Goal: Information Seeking & Learning: Learn about a topic

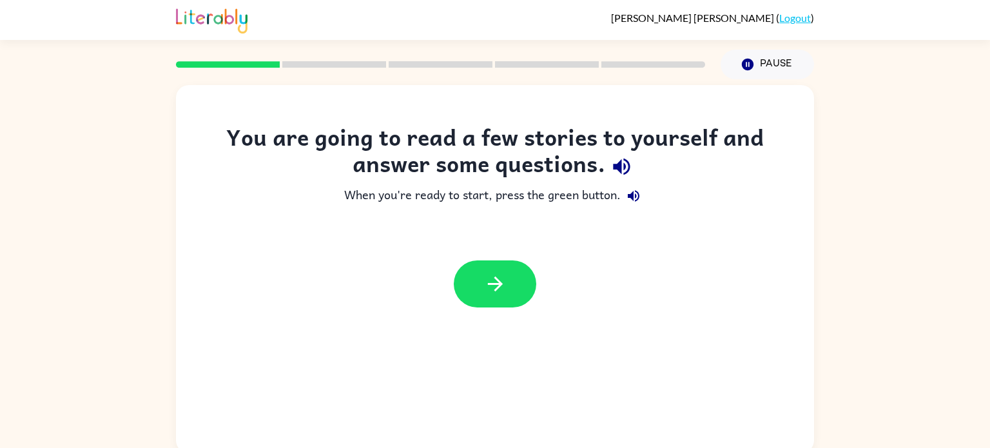
click at [596, 168] on div "You are going to read a few stories to yourself and answer some questions." at bounding box center [495, 153] width 587 height 59
click at [503, 277] on icon "button" at bounding box center [495, 284] width 23 height 23
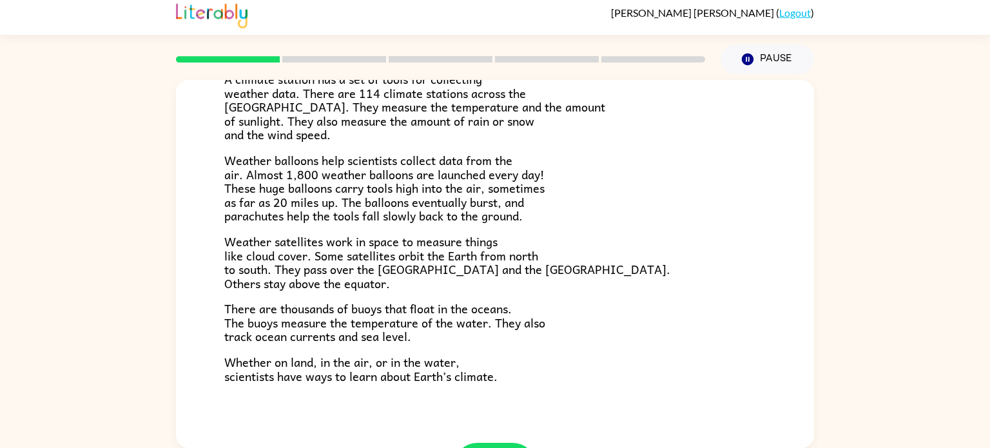
scroll to position [360, 0]
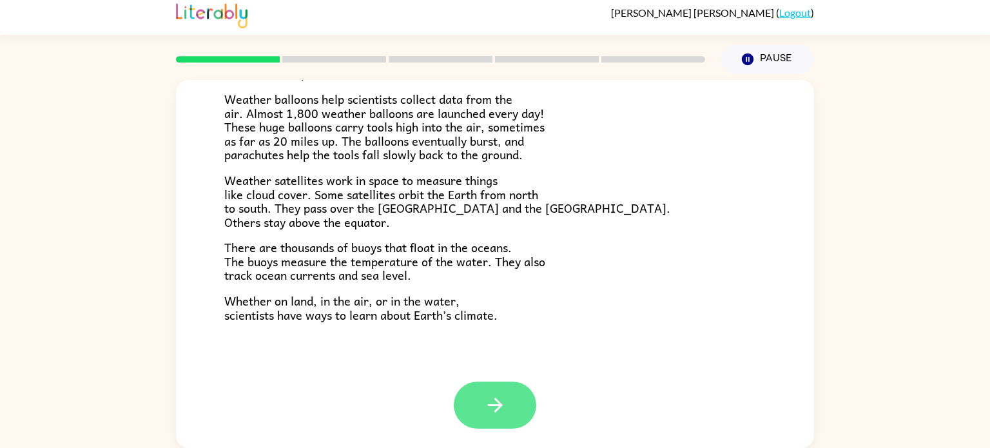
click at [482, 395] on button "button" at bounding box center [495, 405] width 83 height 47
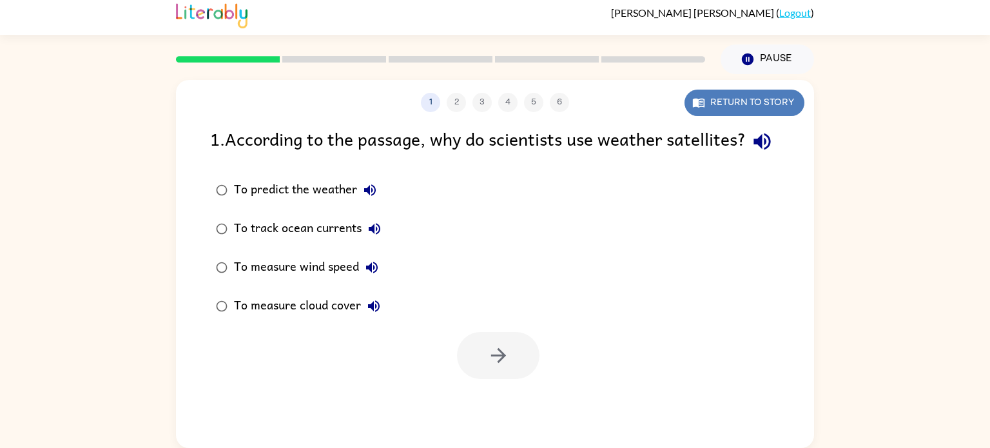
click at [704, 101] on icon "button" at bounding box center [699, 103] width 12 height 9
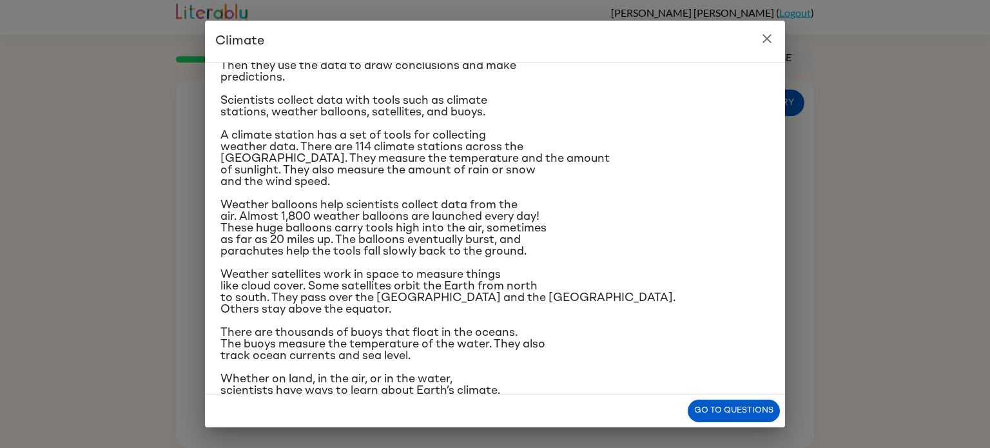
scroll to position [137, 0]
click at [719, 404] on button "Go to questions" at bounding box center [734, 411] width 92 height 23
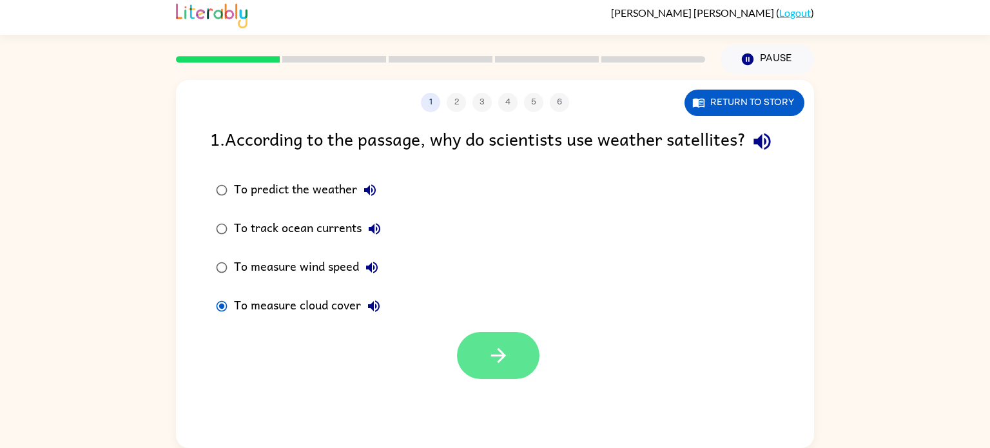
click at [493, 367] on icon "button" at bounding box center [498, 355] width 23 height 23
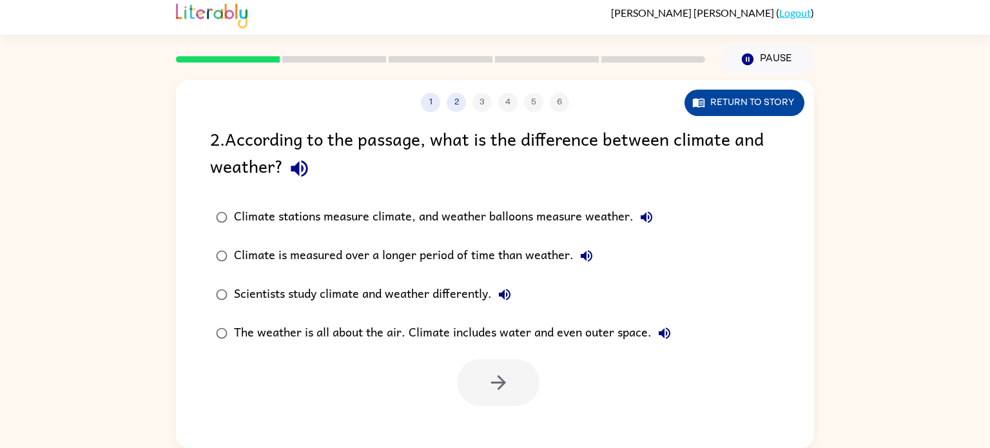
click at [779, 102] on button "Return to story" at bounding box center [745, 103] width 120 height 26
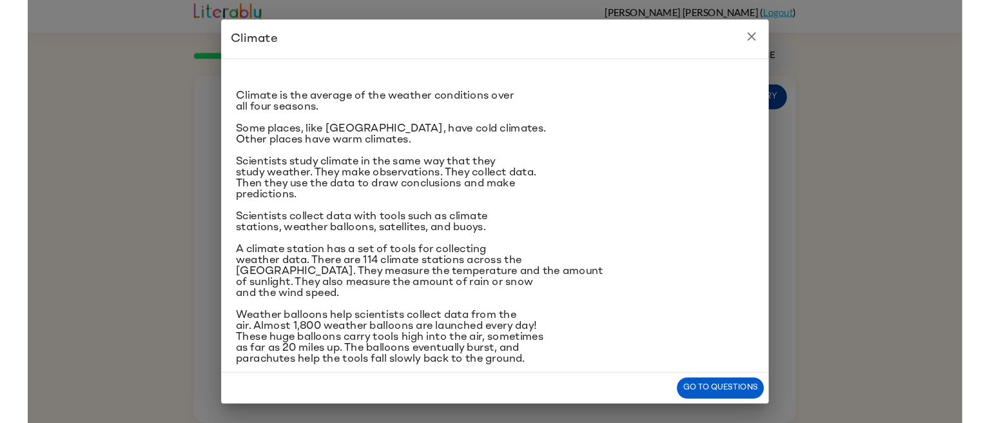
scroll to position [9, 0]
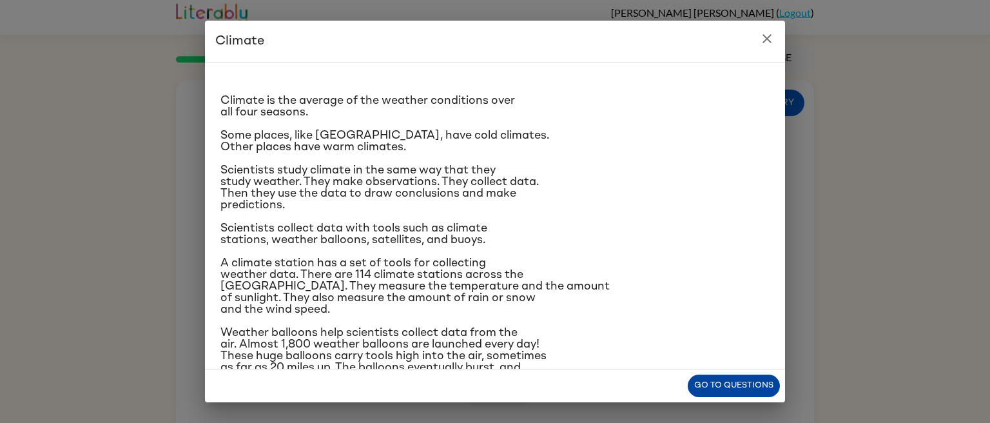
click at [753, 386] on button "Go to questions" at bounding box center [734, 386] width 92 height 23
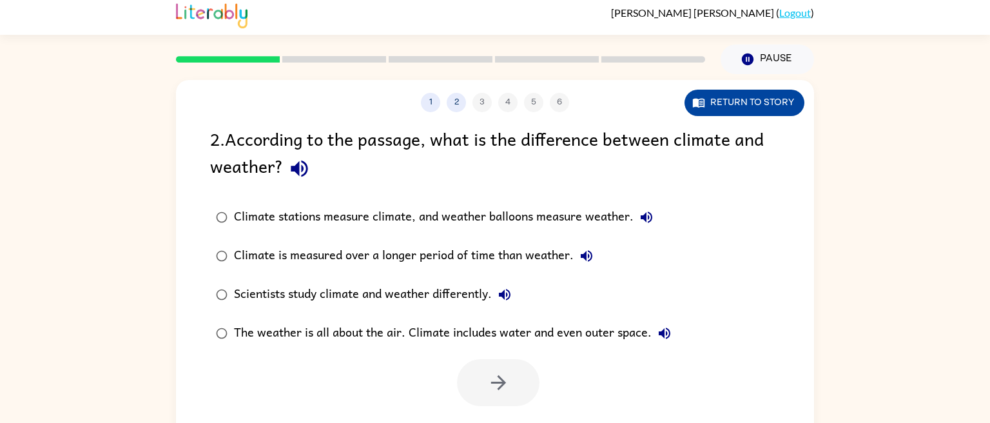
click at [731, 93] on button "Return to story" at bounding box center [745, 103] width 120 height 26
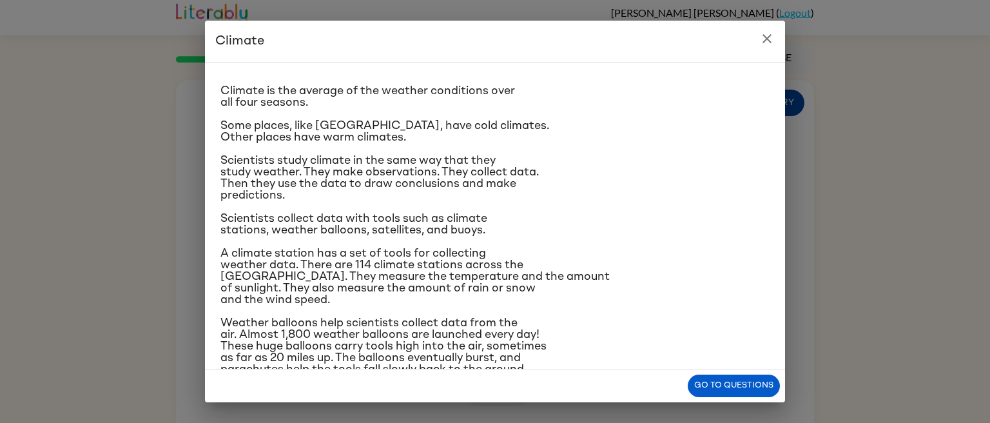
scroll to position [18, 0]
click at [747, 392] on button "Go to questions" at bounding box center [734, 386] width 92 height 23
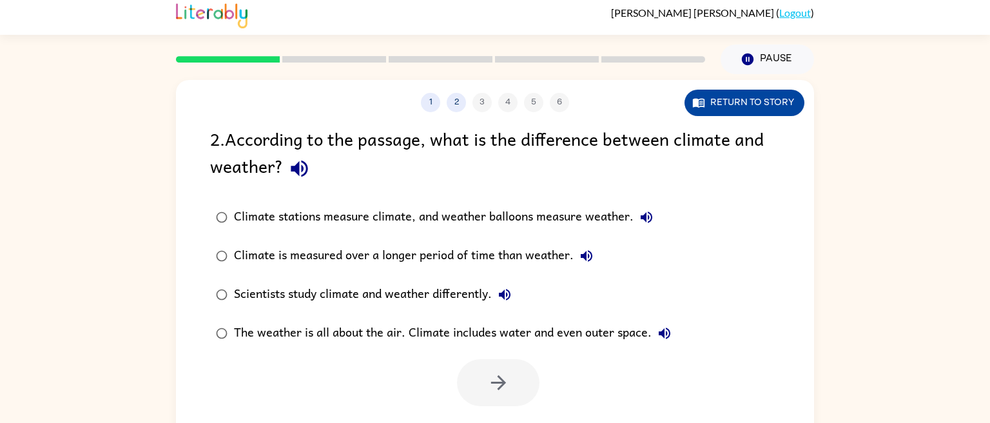
click at [756, 102] on button "Return to story" at bounding box center [745, 103] width 120 height 26
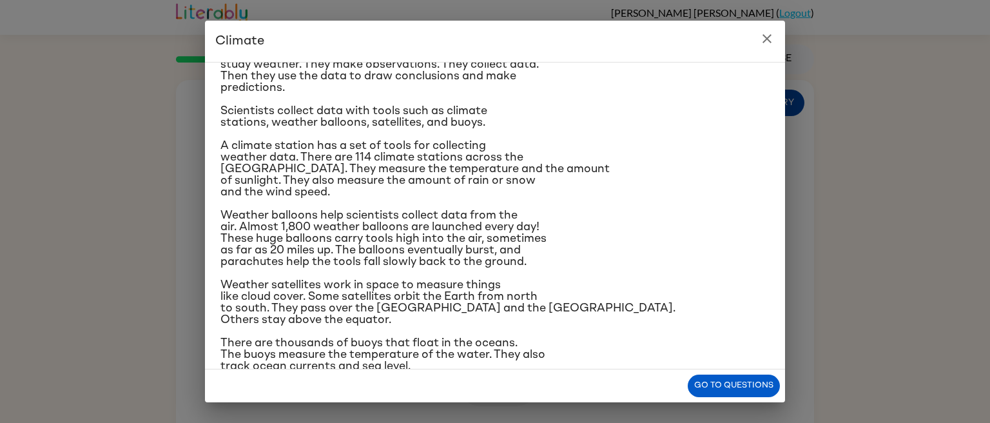
scroll to position [127, 0]
click at [758, 386] on button "Go to questions" at bounding box center [734, 386] width 92 height 23
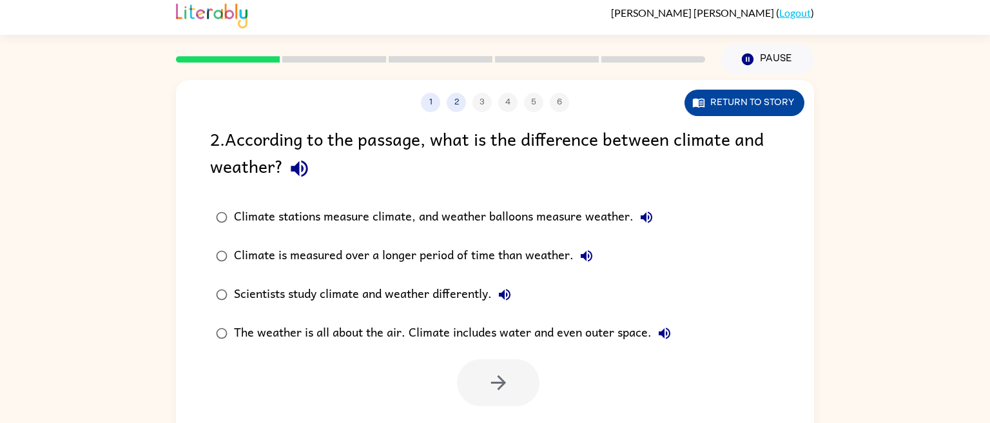
click at [738, 110] on button "Return to story" at bounding box center [745, 103] width 120 height 26
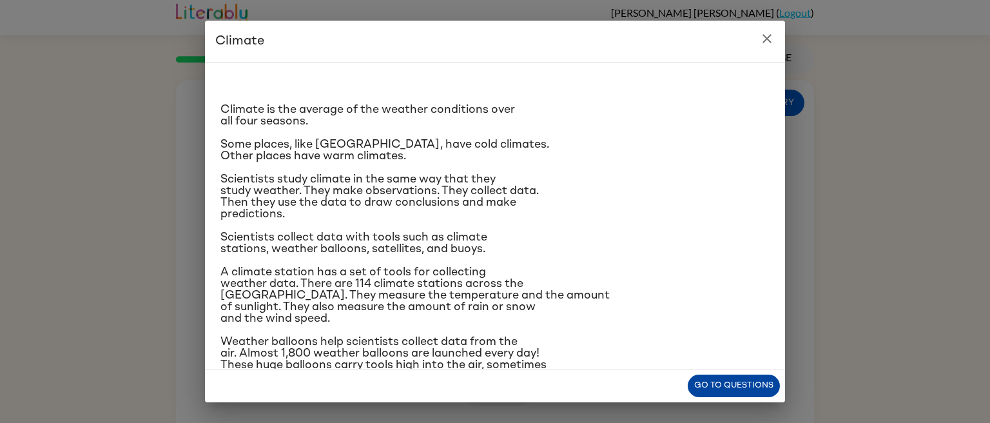
click at [738, 382] on button "Go to questions" at bounding box center [734, 386] width 92 height 23
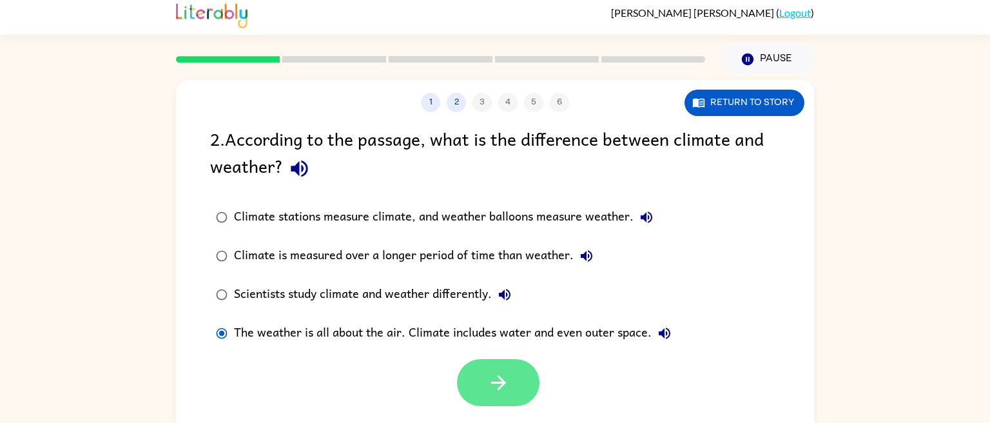
click at [488, 395] on button "button" at bounding box center [498, 382] width 83 height 47
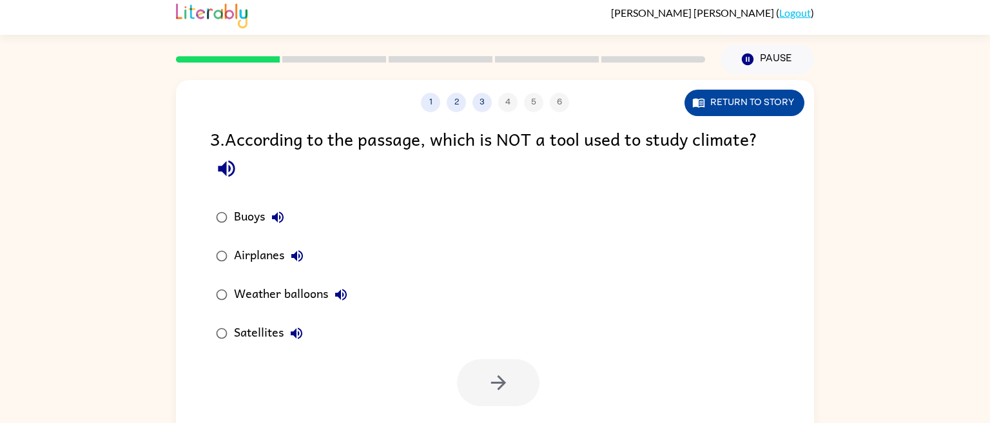
click at [714, 102] on button "Return to story" at bounding box center [745, 103] width 120 height 26
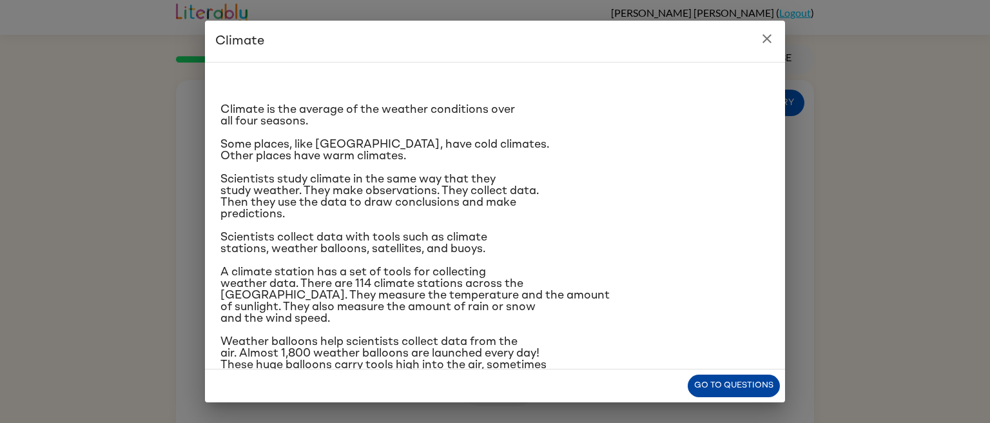
click at [718, 382] on button "Go to questions" at bounding box center [734, 386] width 92 height 23
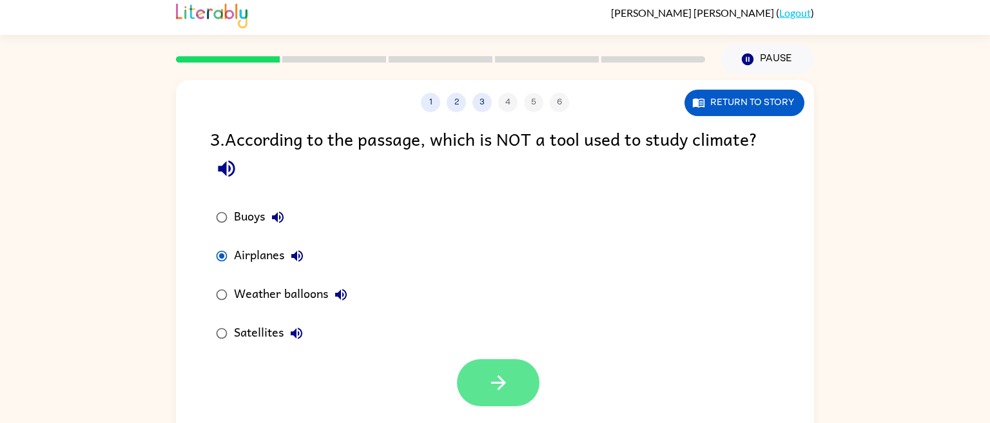
click at [492, 400] on button "button" at bounding box center [498, 382] width 83 height 47
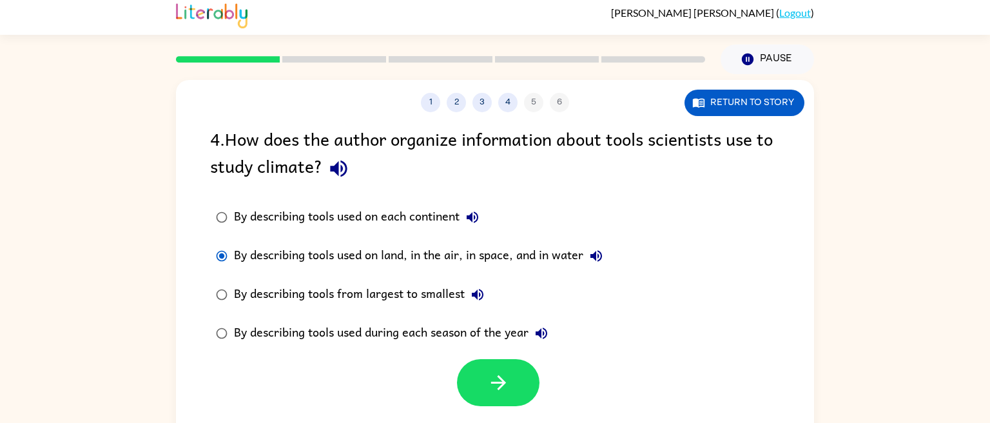
click at [219, 279] on label "By describing tools from largest to smallest" at bounding box center [409, 294] width 413 height 39
click at [776, 112] on button "Return to story" at bounding box center [745, 103] width 120 height 26
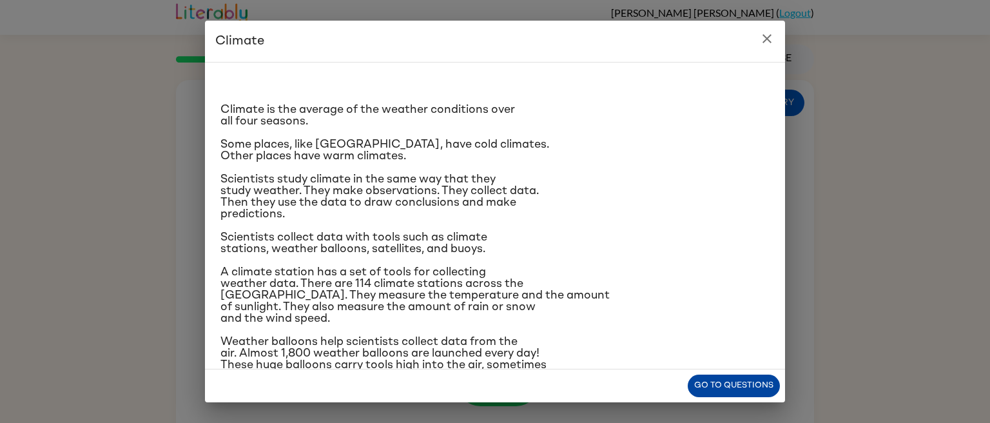
click at [756, 386] on button "Go to questions" at bounding box center [734, 386] width 92 height 23
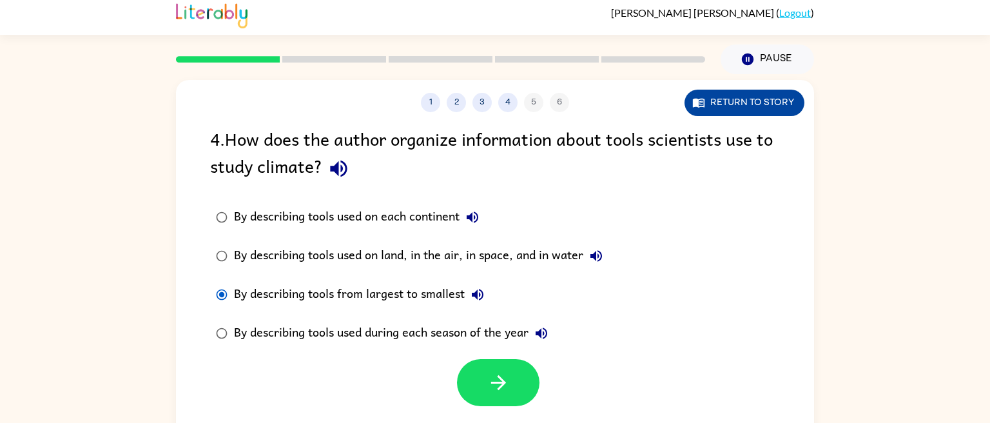
click at [763, 113] on button "Return to story" at bounding box center [745, 103] width 120 height 26
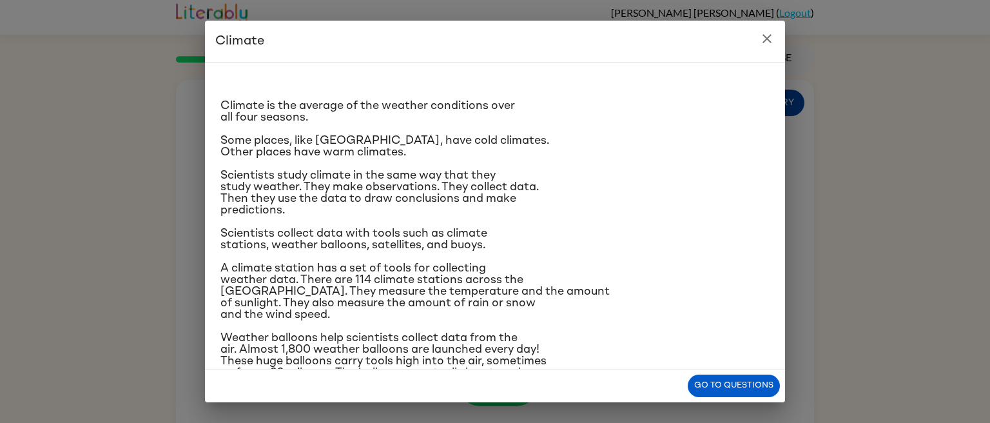
scroll to position [0, 0]
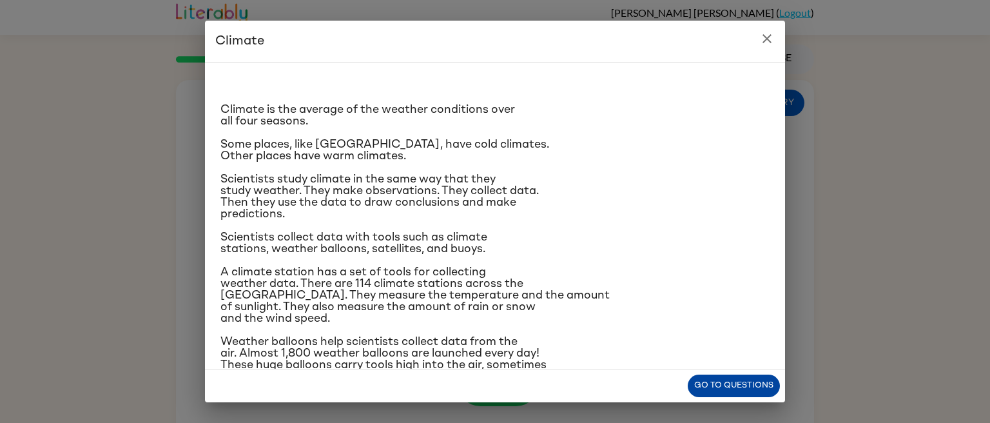
click at [745, 386] on button "Go to questions" at bounding box center [734, 386] width 92 height 23
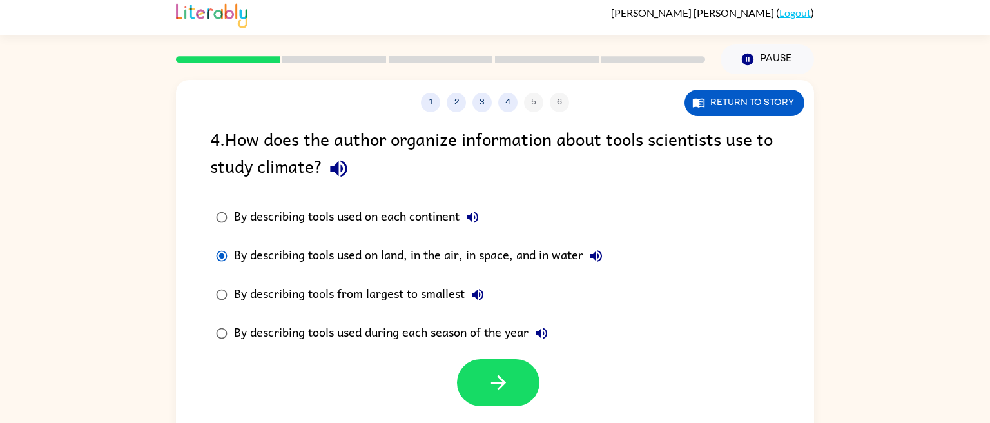
click at [1, 98] on div "1 2 3 4 5 6 Return to story 4 . How does the author organize information about …" at bounding box center [495, 261] width 990 height 374
click at [753, 106] on button "Return to story" at bounding box center [745, 103] width 120 height 26
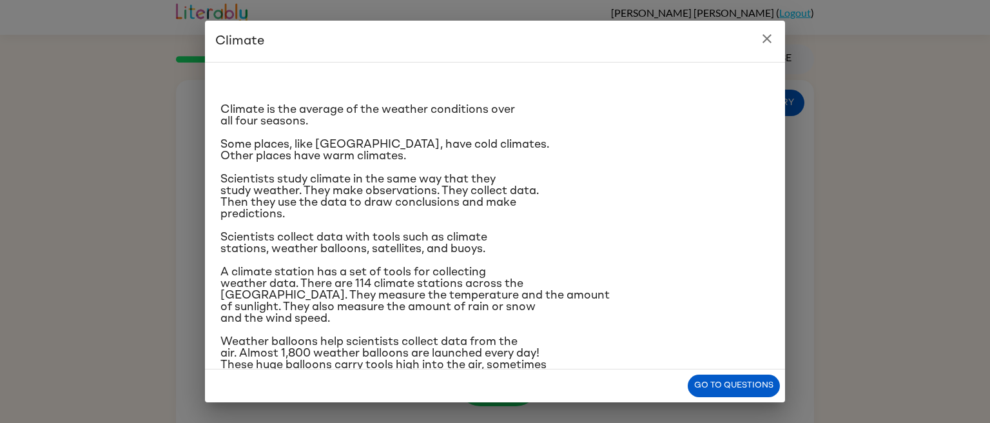
click at [765, 34] on icon "close" at bounding box center [767, 38] width 15 height 15
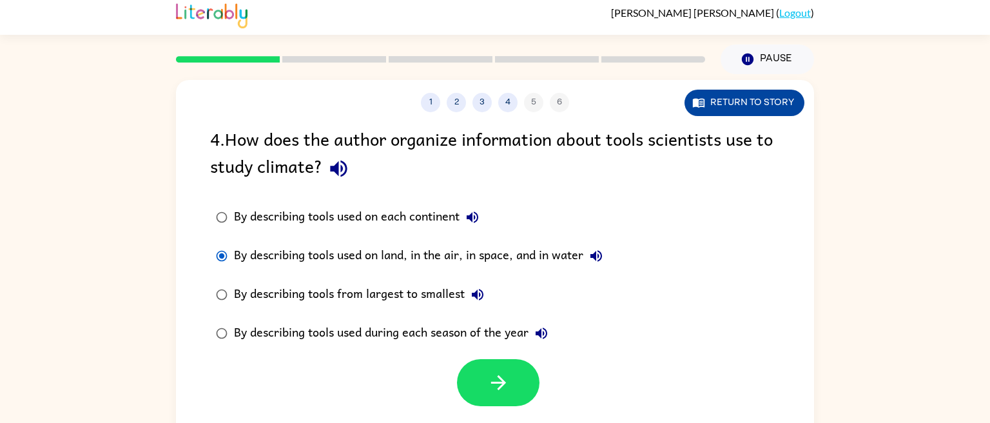
click at [768, 106] on button "Return to story" at bounding box center [745, 103] width 120 height 26
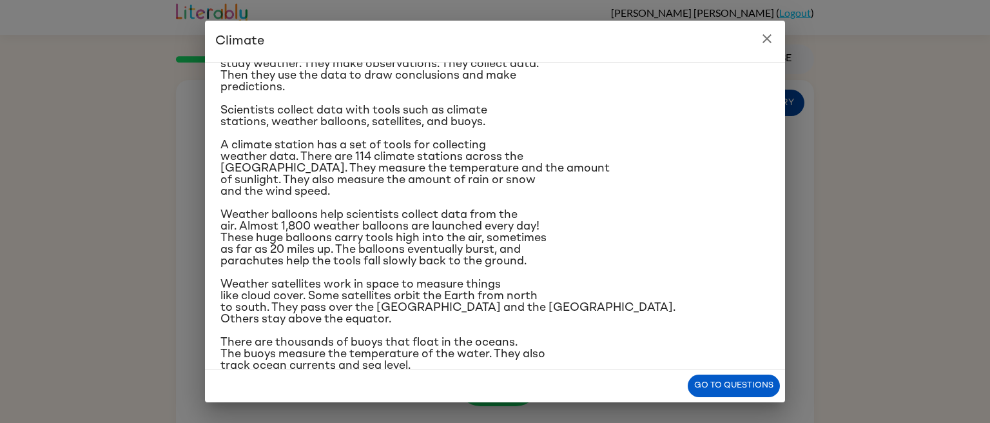
scroll to position [126, 0]
click at [766, 49] on button "close" at bounding box center [767, 39] width 26 height 26
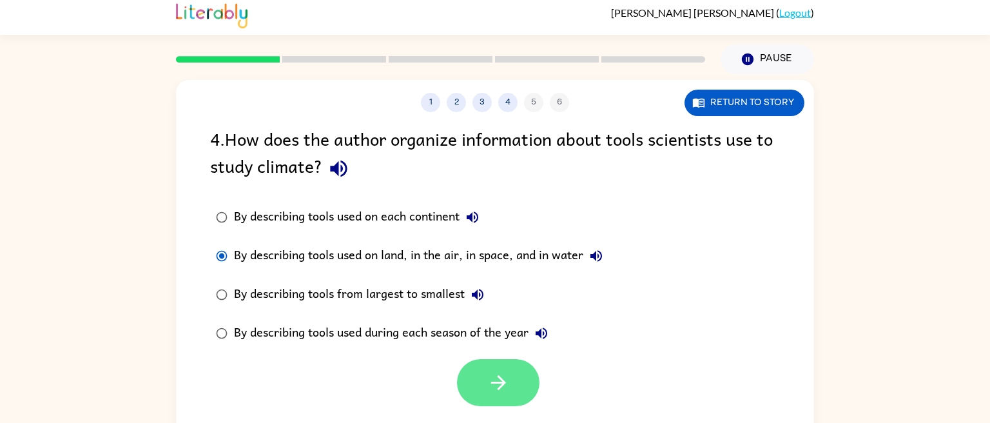
click at [495, 383] on icon "button" at bounding box center [498, 382] width 15 height 15
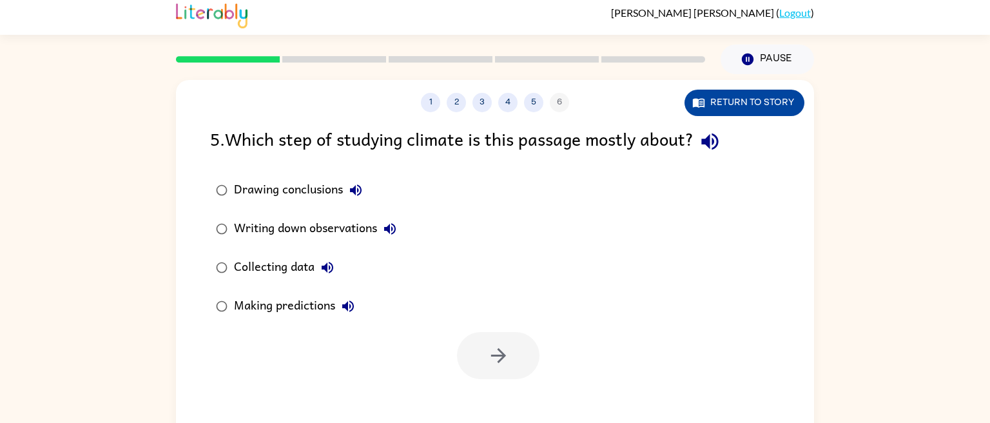
click at [751, 110] on button "Return to story" at bounding box center [745, 103] width 120 height 26
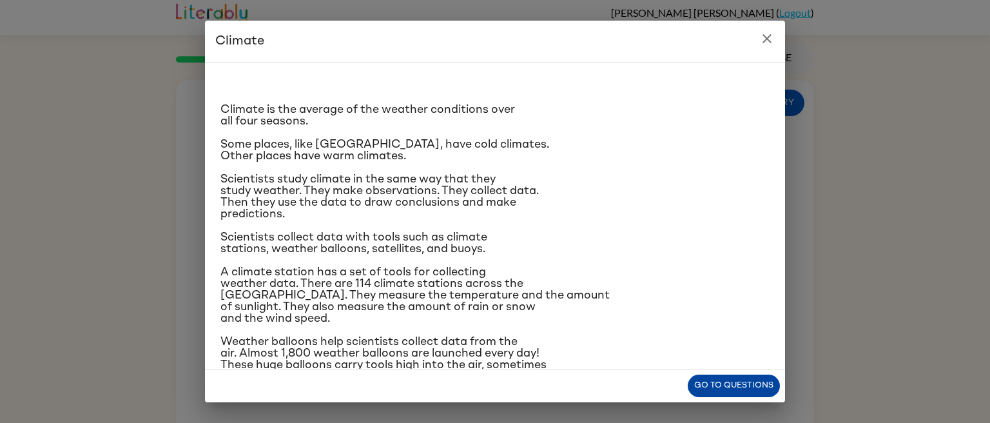
click at [752, 393] on button "Go to questions" at bounding box center [734, 386] width 92 height 23
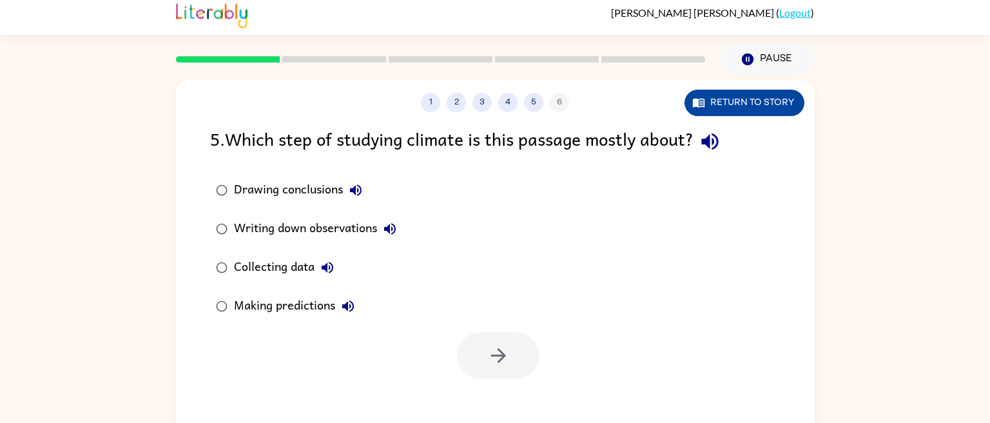
click at [758, 108] on button "Return to story" at bounding box center [745, 103] width 120 height 26
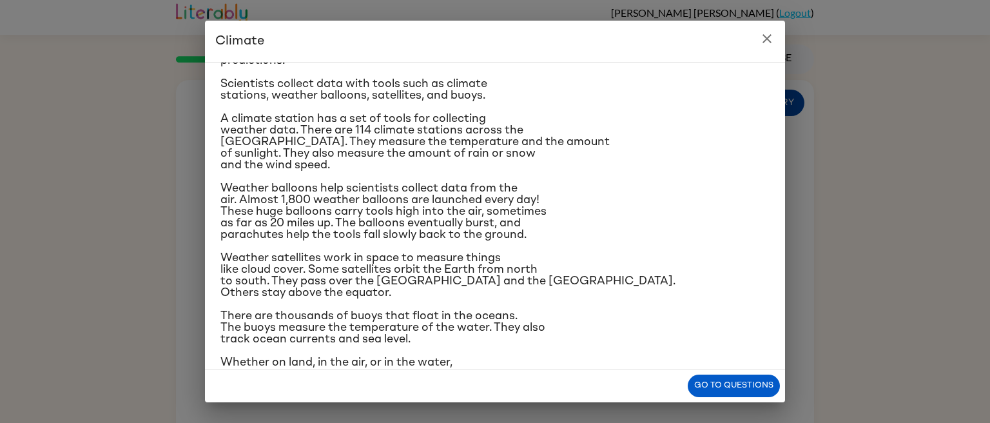
scroll to position [154, 0]
click at [778, 39] on button "close" at bounding box center [767, 39] width 26 height 26
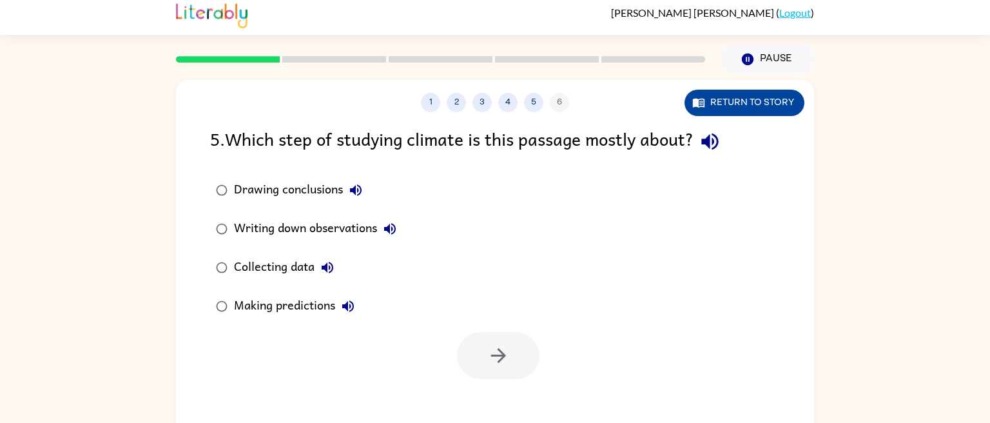
click at [771, 111] on button "Return to story" at bounding box center [745, 103] width 120 height 26
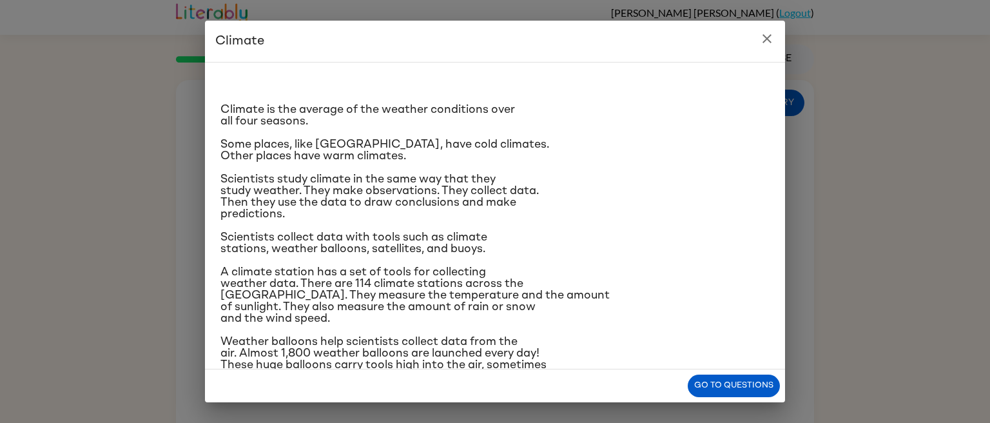
click at [767, 39] on icon "close" at bounding box center [767, 38] width 9 height 9
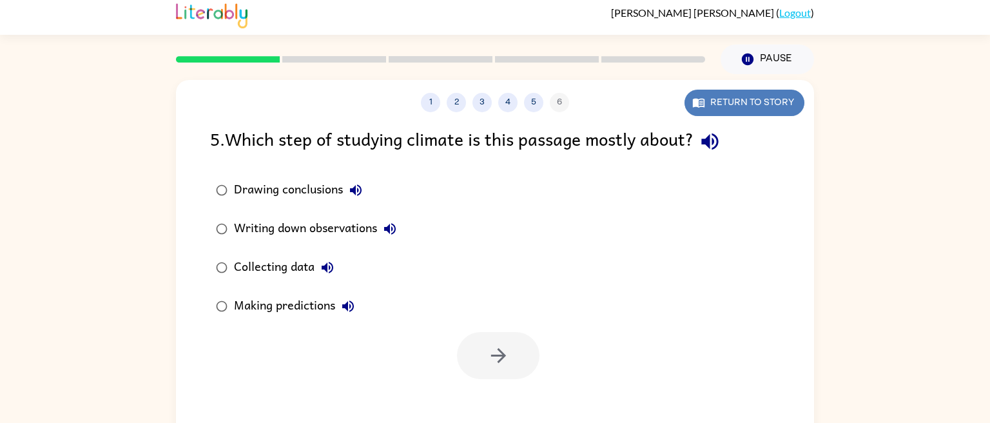
click at [780, 90] on button "Return to story" at bounding box center [745, 103] width 120 height 26
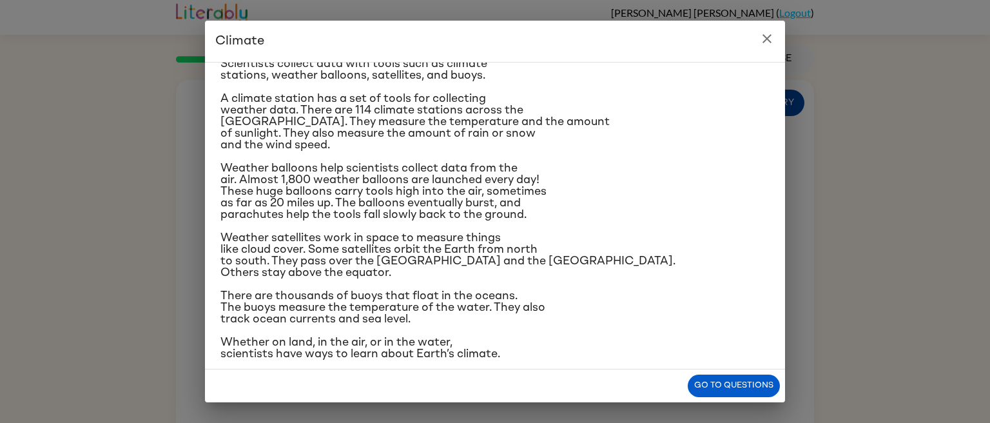
scroll to position [178, 0]
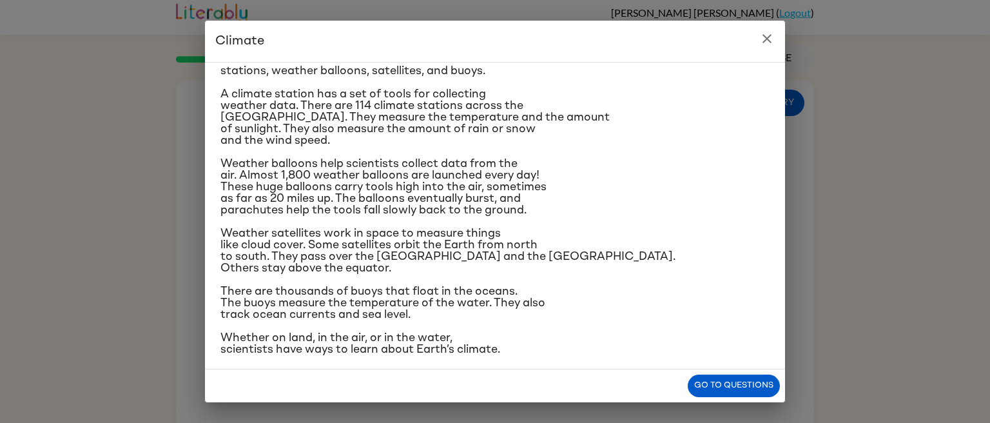
click at [776, 37] on button "close" at bounding box center [767, 39] width 26 height 26
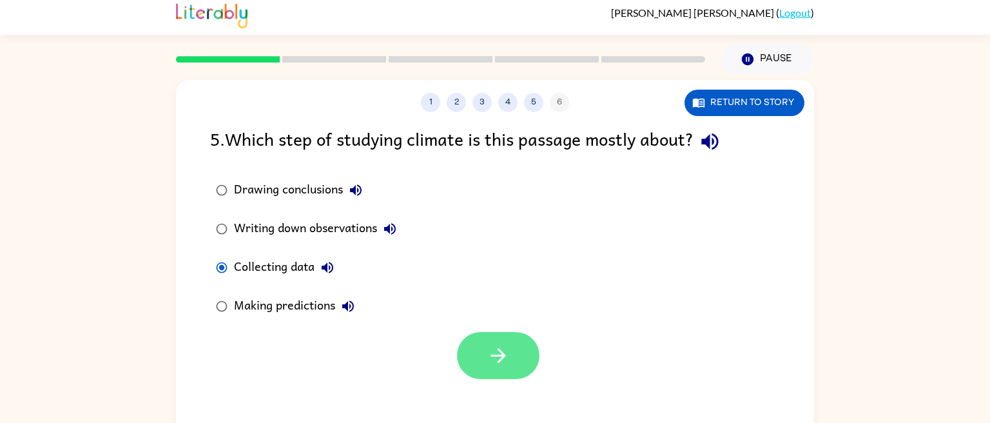
click at [493, 353] on icon "button" at bounding box center [498, 355] width 23 height 23
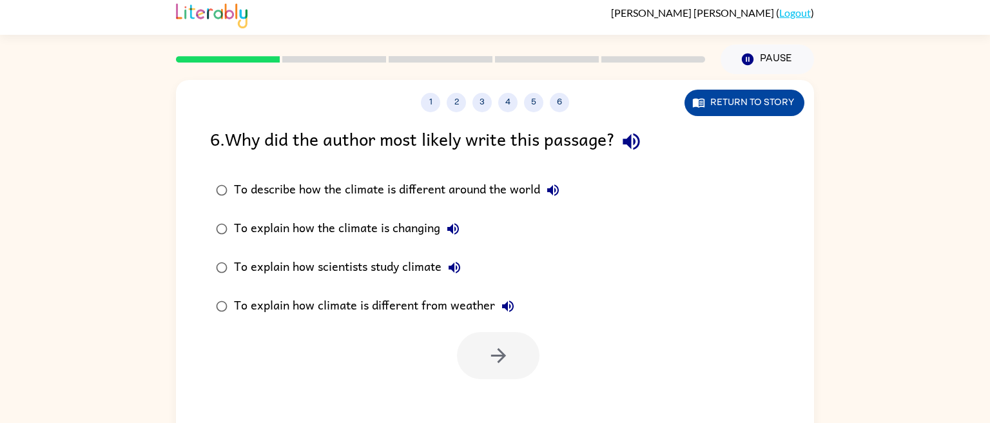
click at [784, 106] on button "Return to story" at bounding box center [745, 103] width 120 height 26
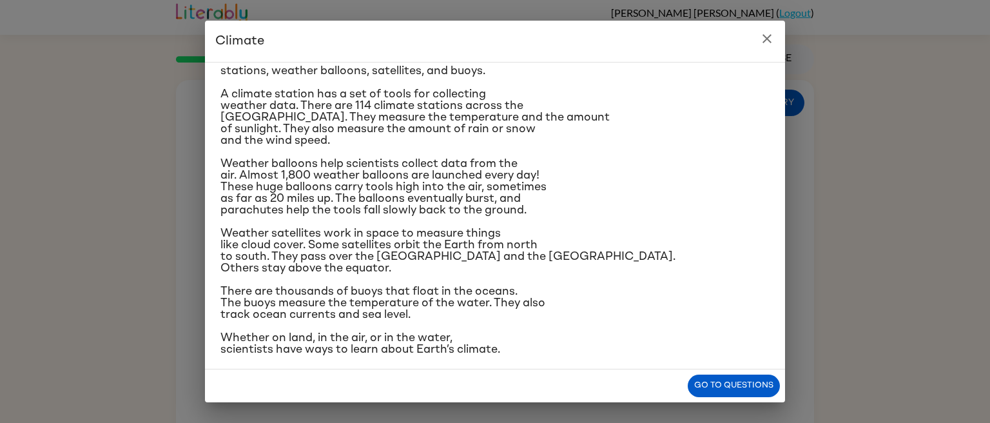
click at [767, 39] on icon "close" at bounding box center [767, 38] width 9 height 9
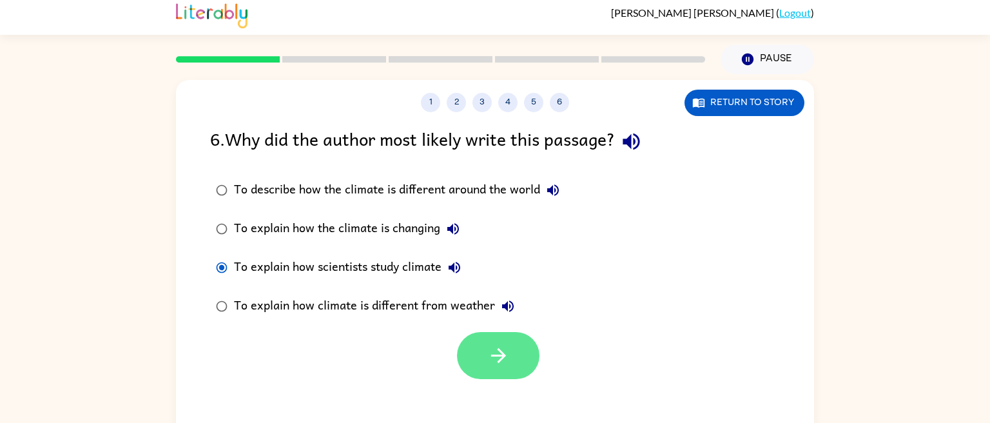
click at [513, 373] on button "button" at bounding box center [498, 355] width 83 height 47
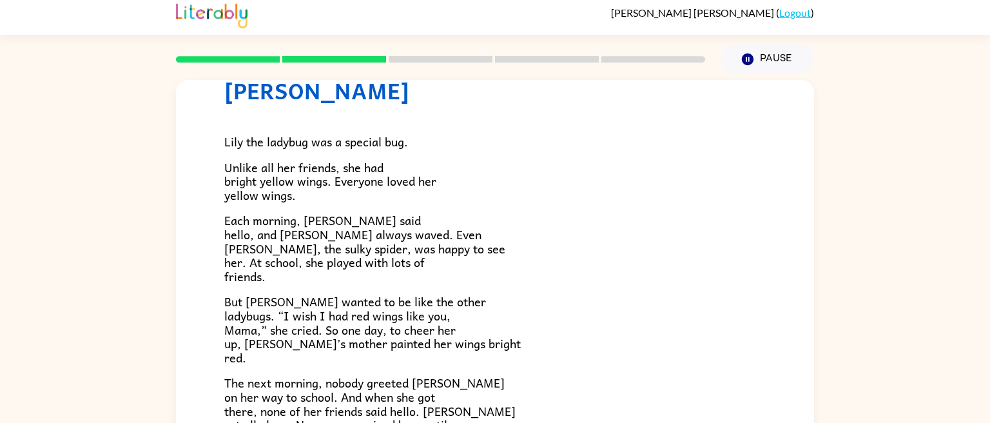
scroll to position [0, 0]
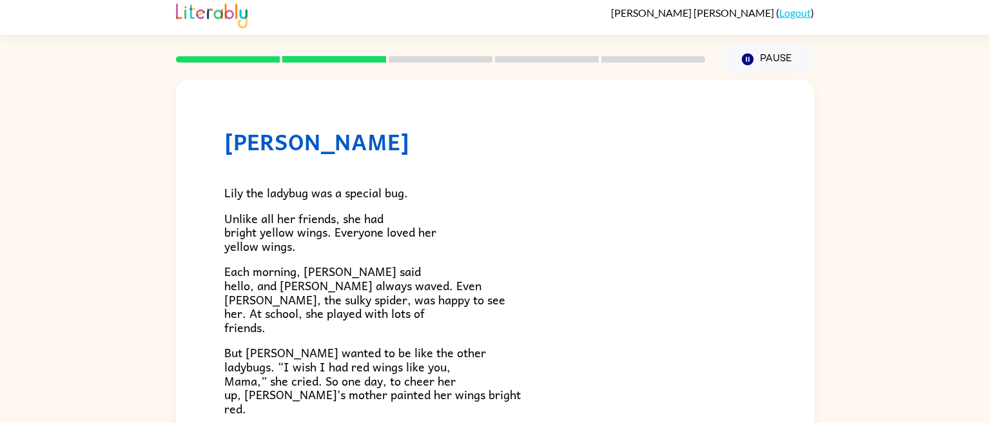
click at [627, 210] on div "Lily the ladybug was a special bug. Unlike all her friends, she had bright yell…" at bounding box center [495, 418] width 542 height 527
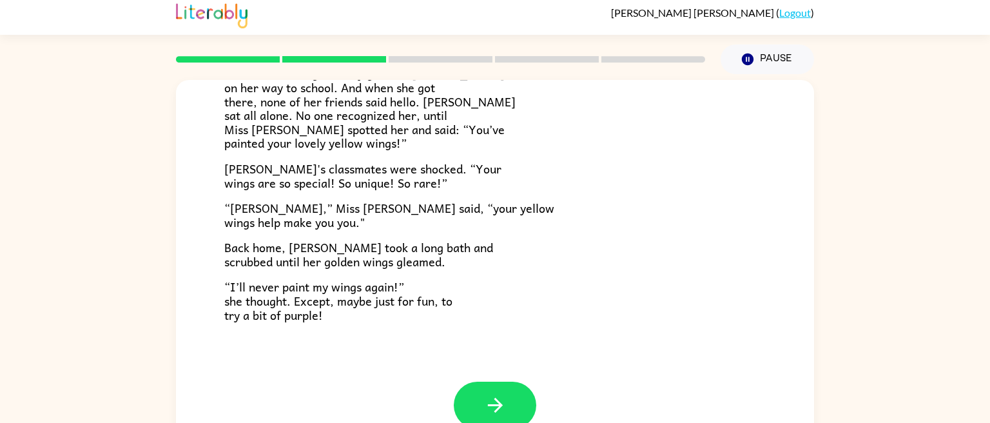
scroll to position [359, 0]
click at [493, 415] on icon "button" at bounding box center [495, 406] width 23 height 23
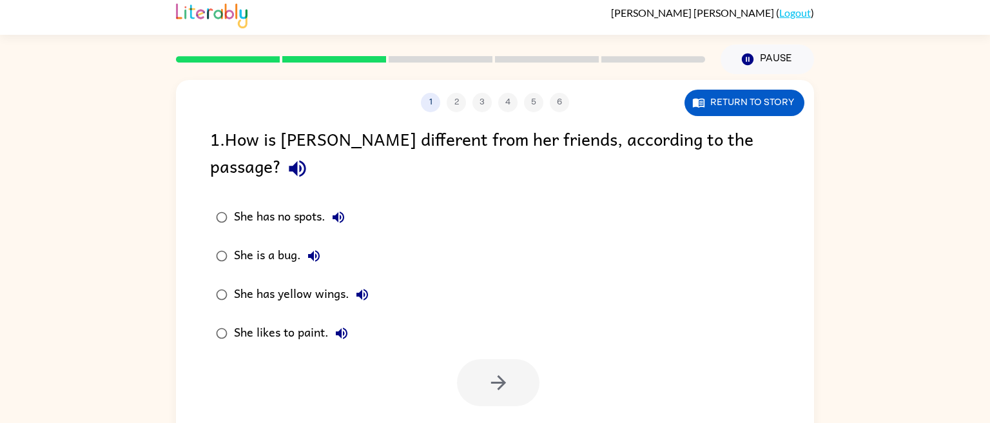
scroll to position [0, 0]
click at [761, 104] on button "Return to story" at bounding box center [745, 103] width 120 height 26
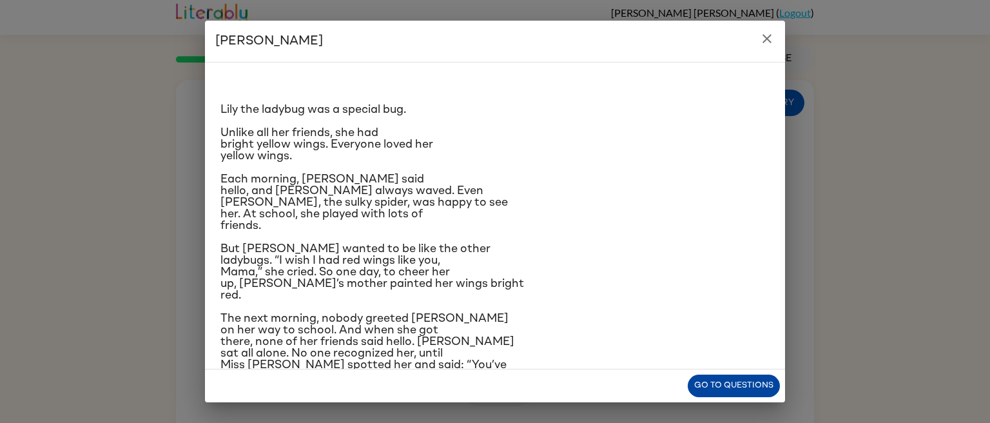
click at [763, 386] on button "Go to questions" at bounding box center [734, 386] width 92 height 23
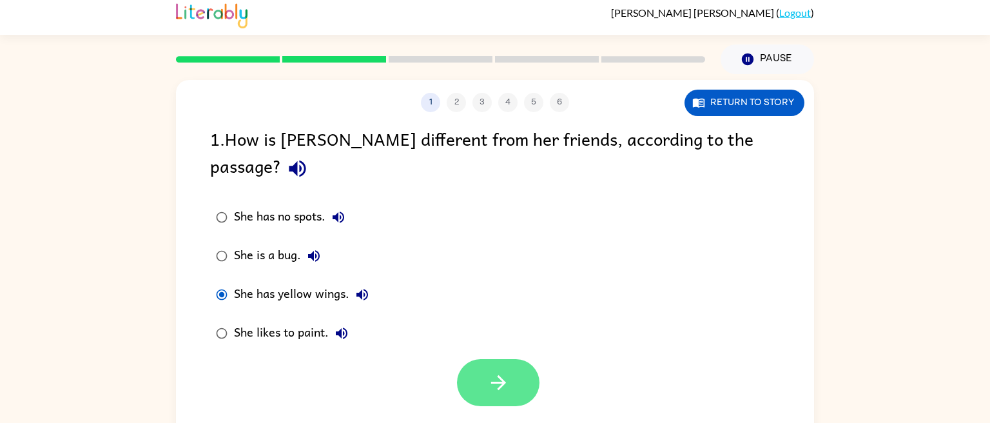
click at [486, 359] on button "button" at bounding box center [498, 382] width 83 height 47
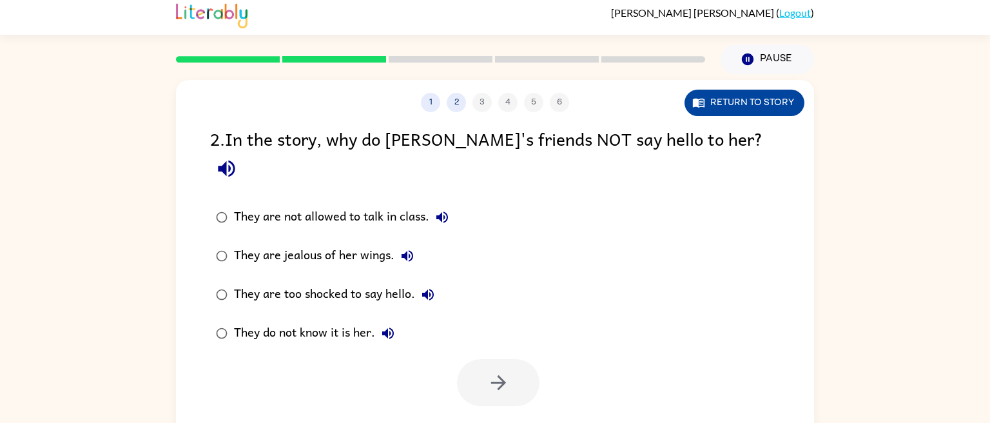
click at [767, 99] on button "Return to story" at bounding box center [745, 103] width 120 height 26
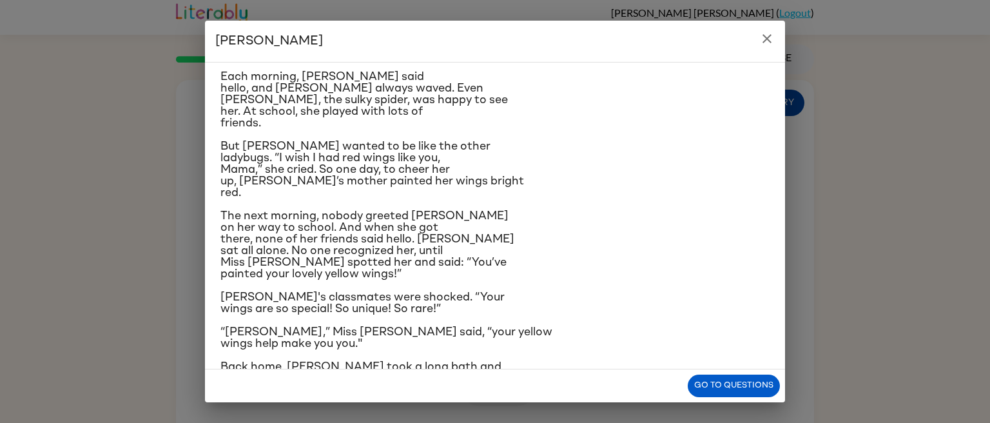
scroll to position [105, 0]
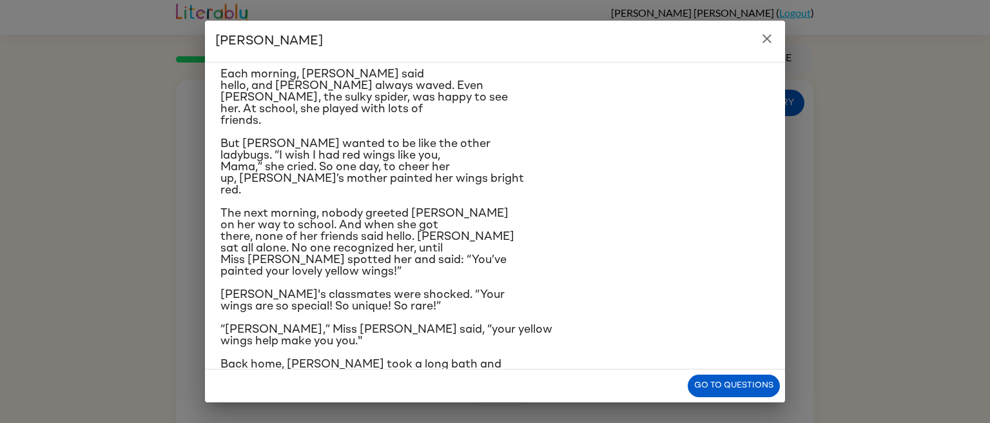
click at [745, 413] on div "Lily Ladybug Lily the ladybug was a special bug. Unlike all her friends, she ha…" at bounding box center [495, 211] width 990 height 423
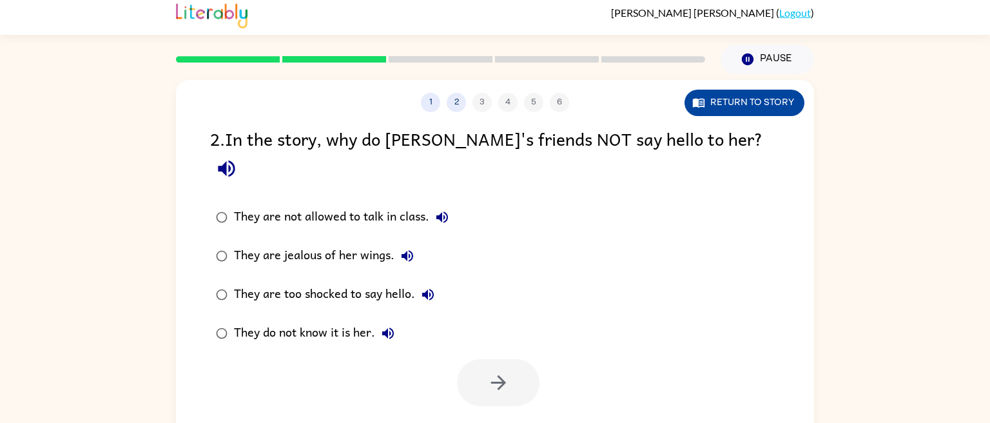
click at [772, 112] on button "Return to story" at bounding box center [745, 103] width 120 height 26
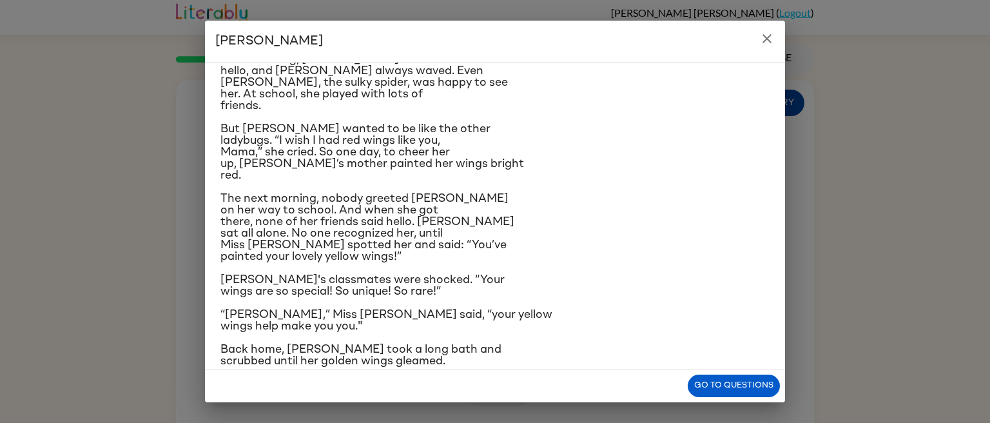
scroll to position [121, 0]
click at [753, 395] on button "Go to questions" at bounding box center [734, 386] width 92 height 23
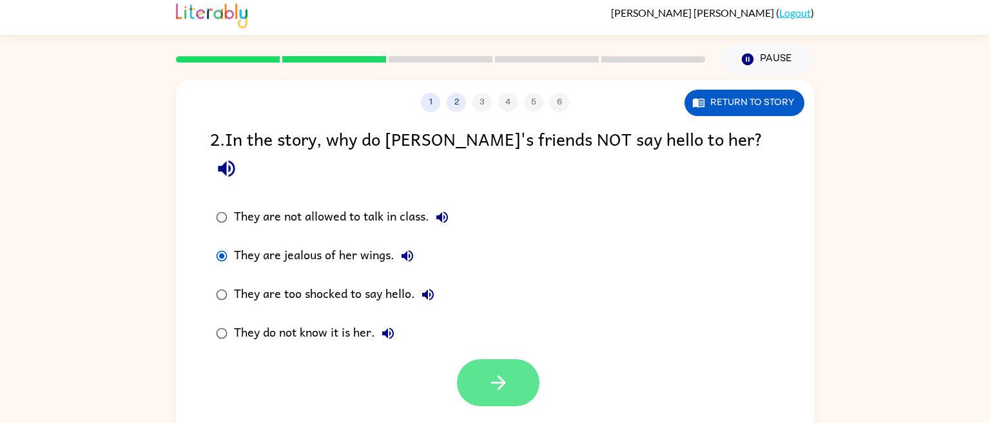
click at [507, 371] on button "button" at bounding box center [498, 382] width 83 height 47
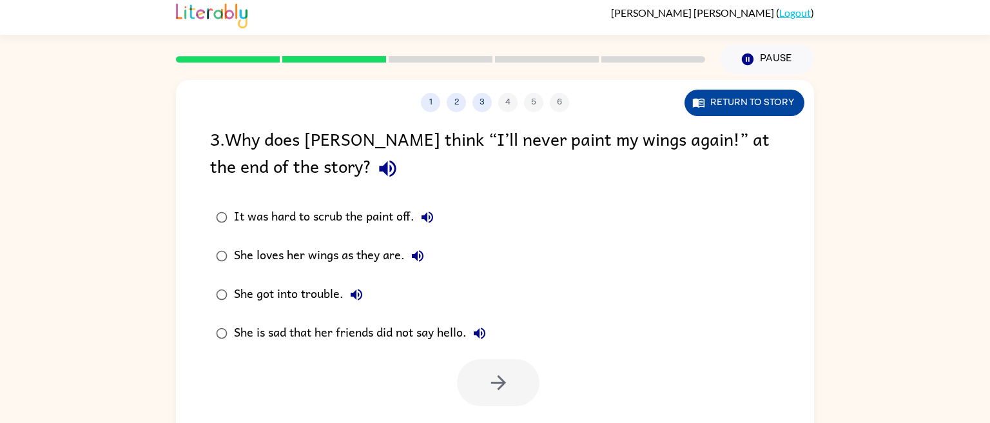
click at [745, 110] on button "Return to story" at bounding box center [745, 103] width 120 height 26
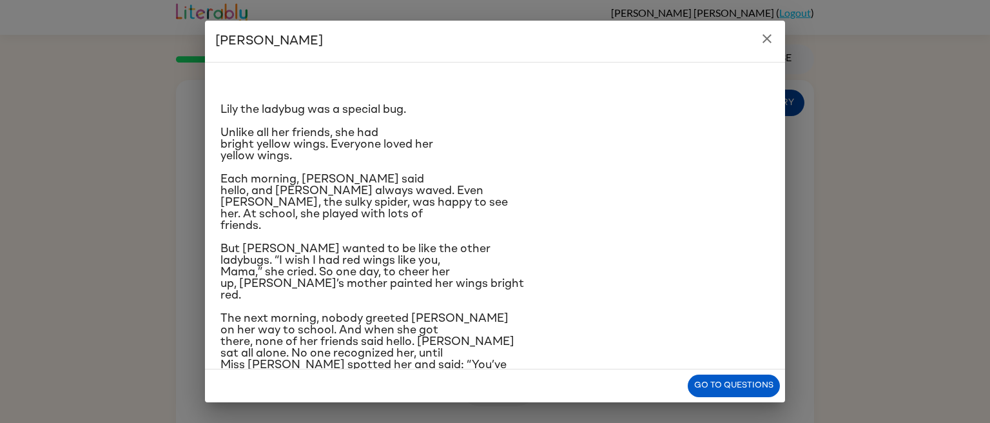
scroll to position [178, 0]
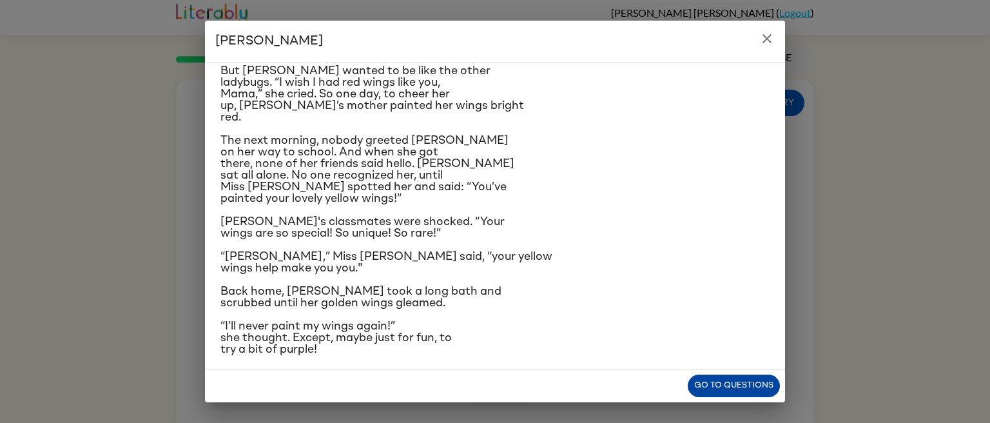
click at [748, 386] on button "Go to questions" at bounding box center [734, 386] width 92 height 23
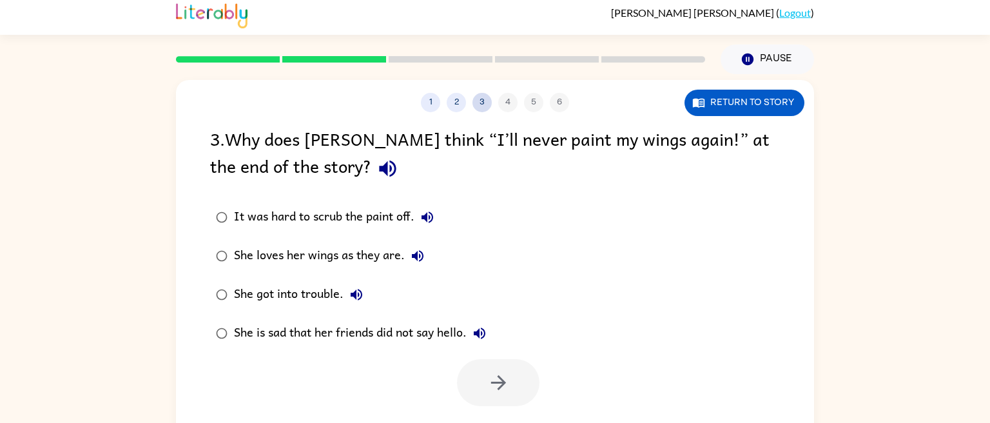
click at [482, 102] on button "3" at bounding box center [482, 102] width 19 height 19
click at [457, 102] on button "2" at bounding box center [456, 102] width 19 height 19
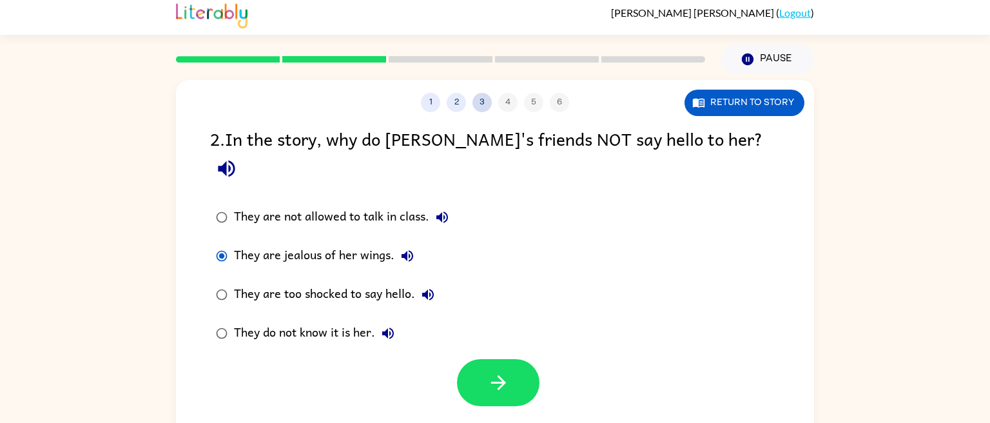
click at [489, 101] on button "3" at bounding box center [482, 102] width 19 height 19
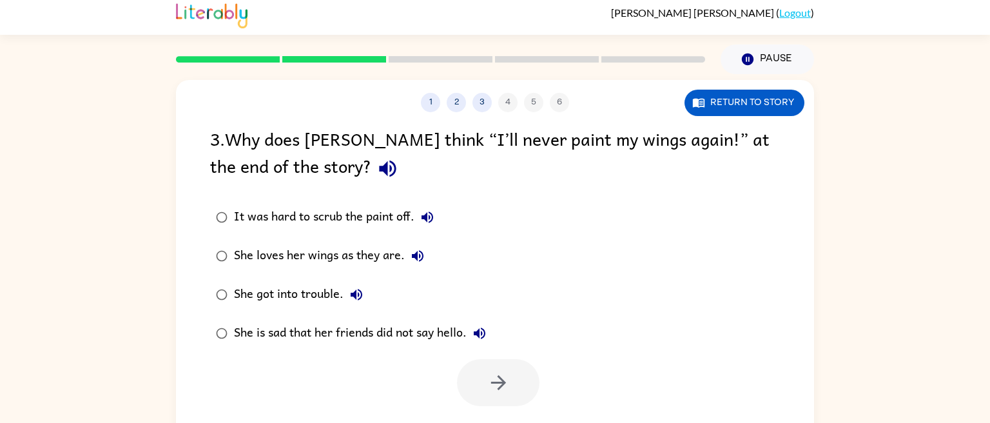
click at [507, 102] on div "1 2 3 4 5 6" at bounding box center [495, 102] width 638 height 19
click at [483, 106] on button "3" at bounding box center [482, 102] width 19 height 19
click at [754, 112] on button "Return to story" at bounding box center [745, 103] width 120 height 26
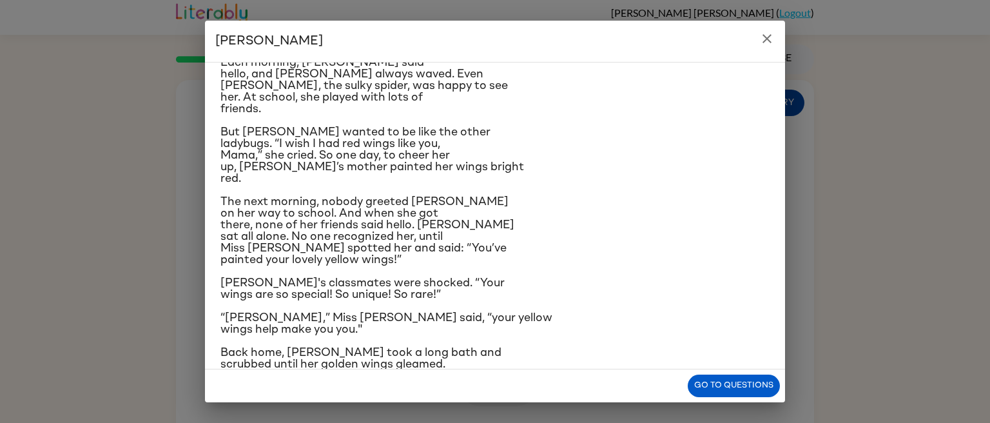
scroll to position [119, 0]
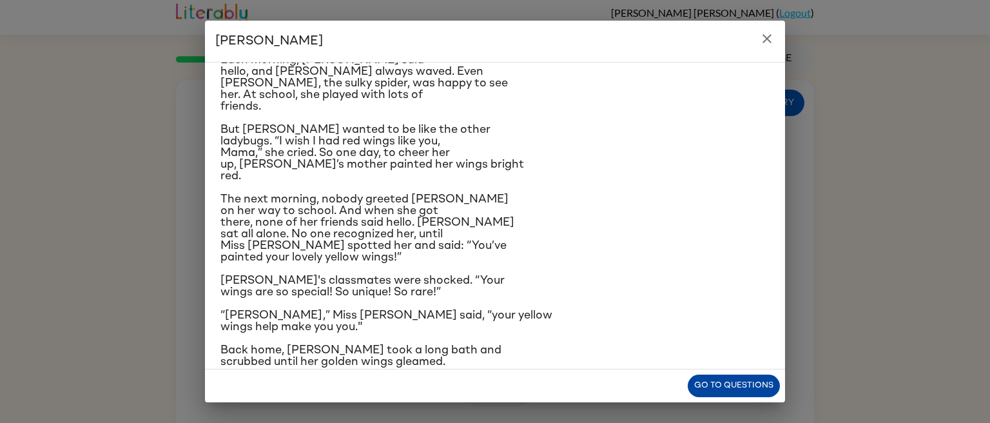
click at [751, 393] on button "Go to questions" at bounding box center [734, 386] width 92 height 23
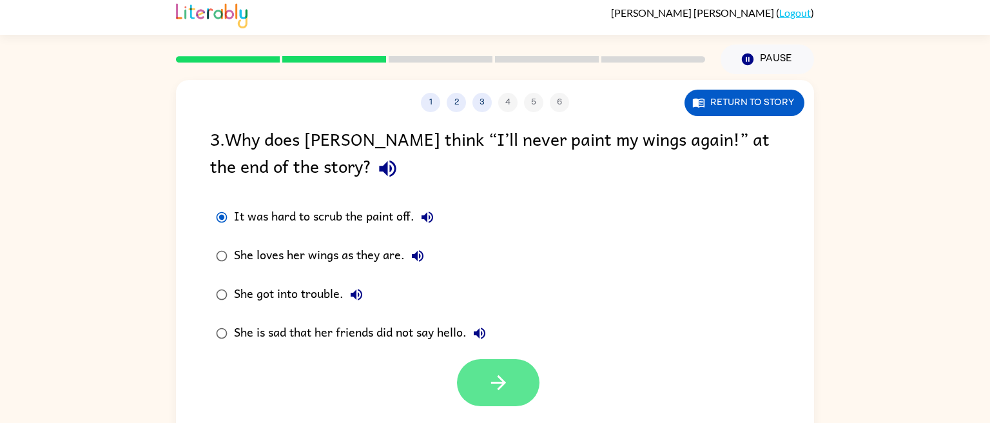
click at [486, 379] on button "button" at bounding box center [498, 382] width 83 height 47
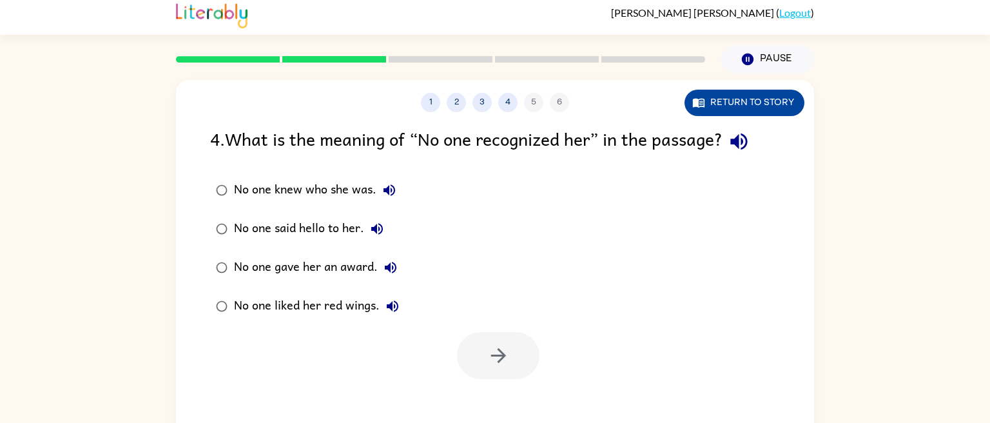
click at [774, 103] on button "Return to story" at bounding box center [745, 103] width 120 height 26
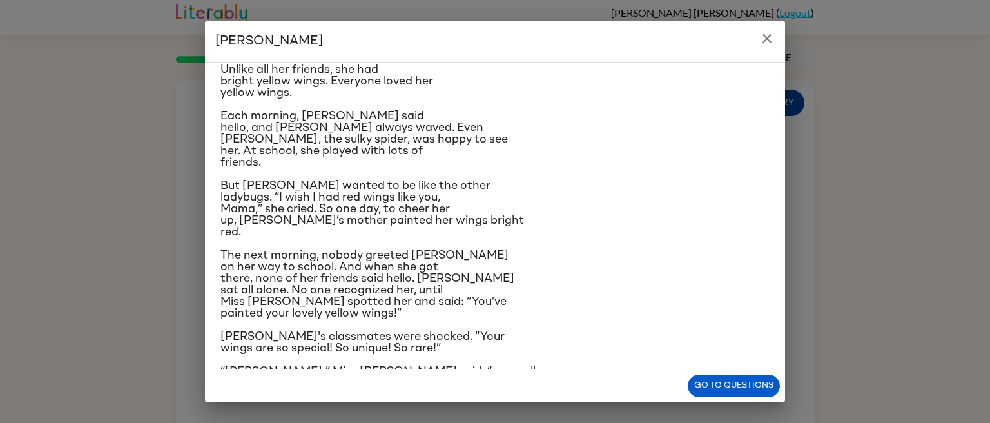
scroll to position [64, 0]
click at [736, 387] on button "Go to questions" at bounding box center [734, 386] width 92 height 23
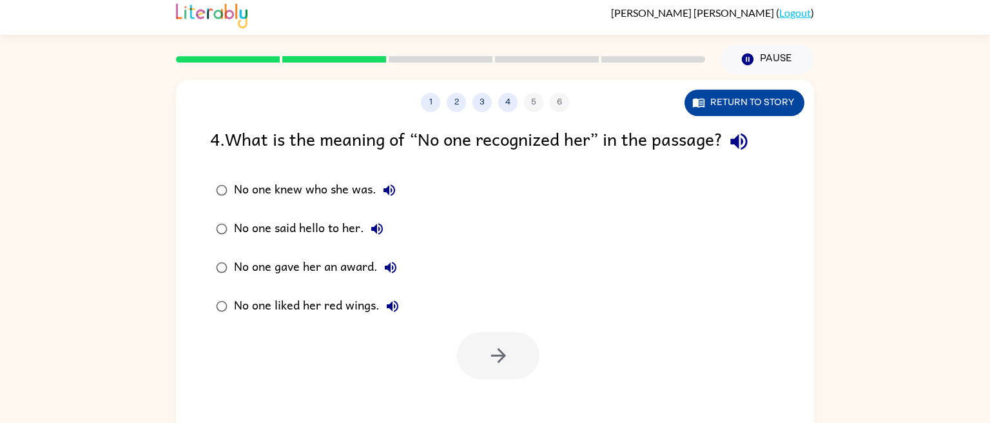
click at [761, 103] on button "Return to story" at bounding box center [745, 103] width 120 height 26
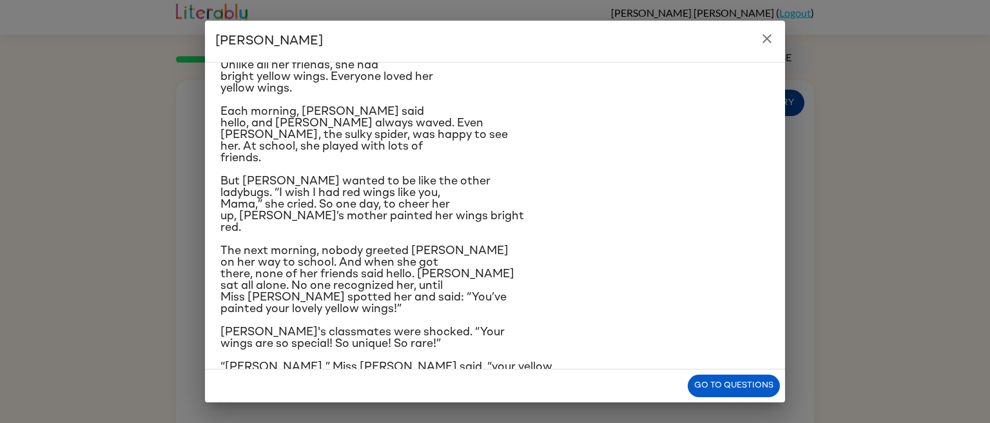
scroll to position [70, 0]
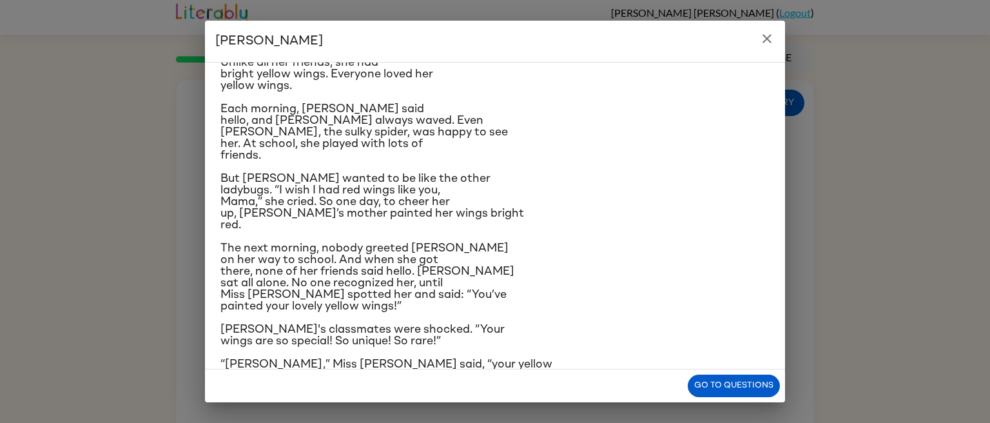
click at [767, 46] on icon "close" at bounding box center [767, 38] width 15 height 15
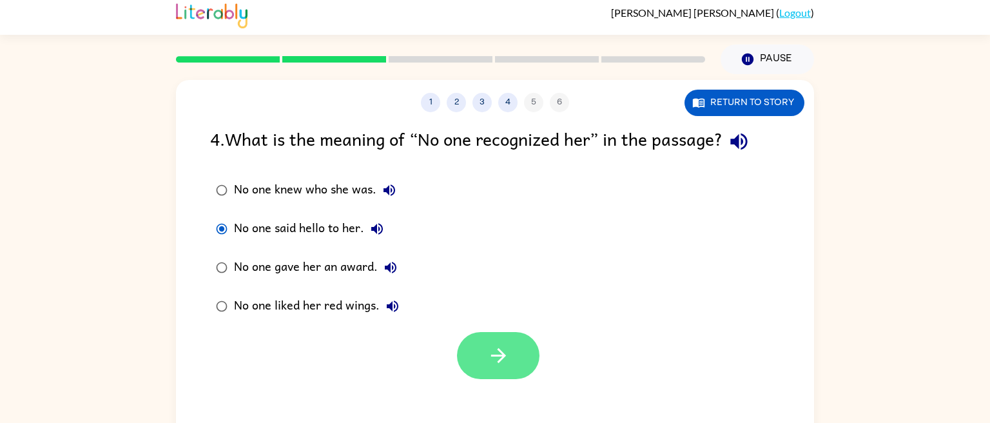
click at [484, 350] on button "button" at bounding box center [498, 355] width 83 height 47
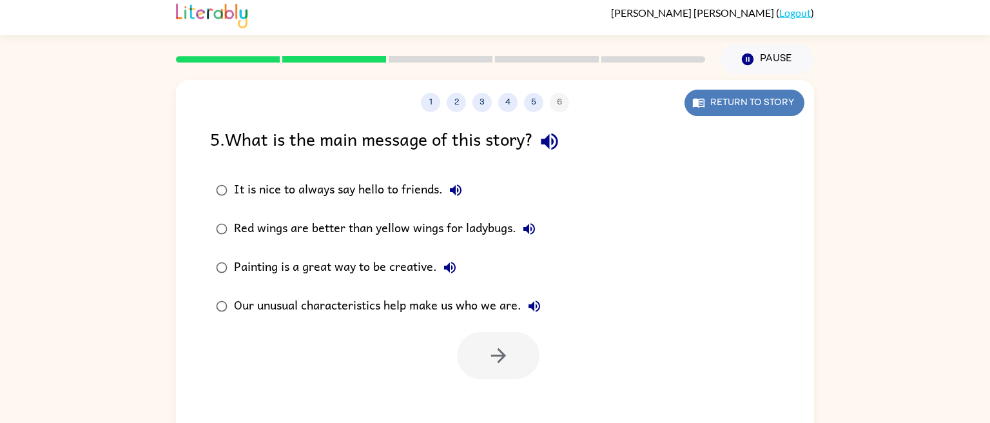
click at [758, 113] on button "Return to story" at bounding box center [745, 103] width 120 height 26
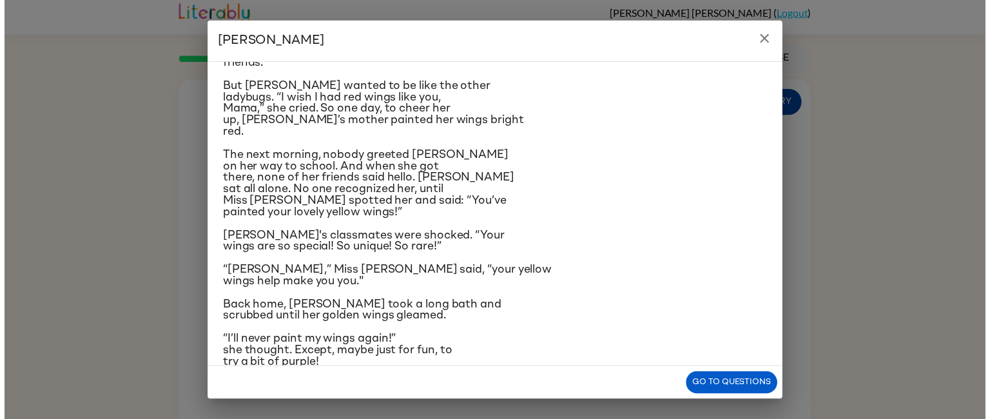
scroll to position [178, 0]
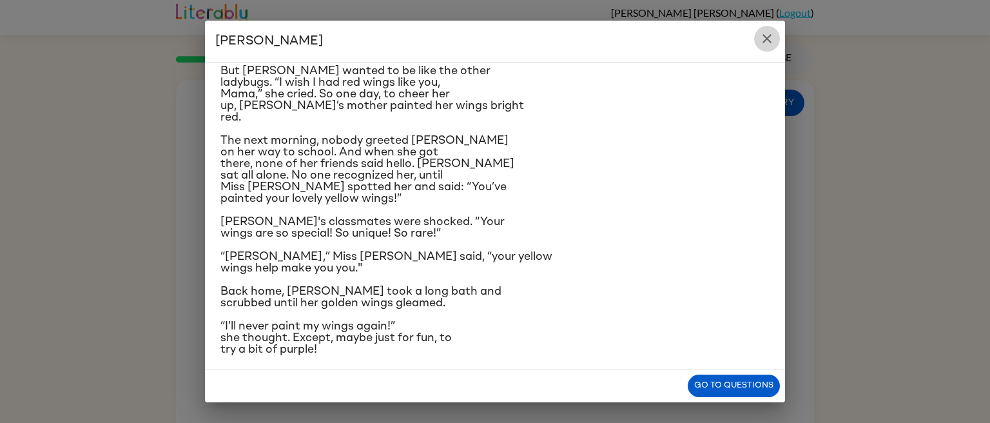
click at [767, 39] on icon "close" at bounding box center [767, 38] width 9 height 9
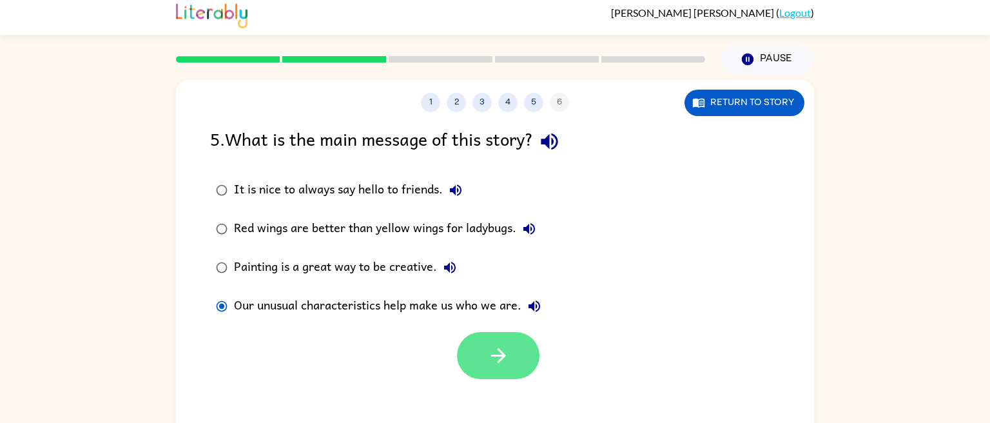
click at [490, 359] on icon "button" at bounding box center [498, 355] width 23 height 23
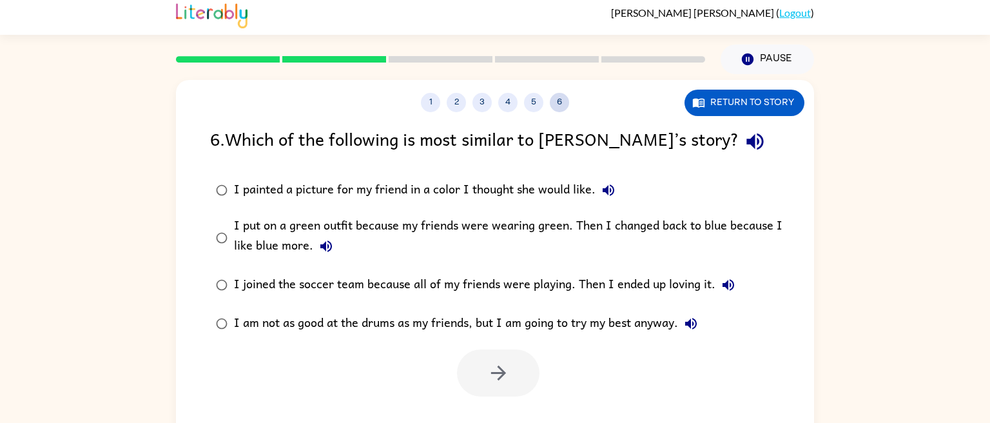
click at [560, 103] on button "6" at bounding box center [559, 102] width 19 height 19
click at [750, 106] on button "Return to story" at bounding box center [745, 103] width 120 height 26
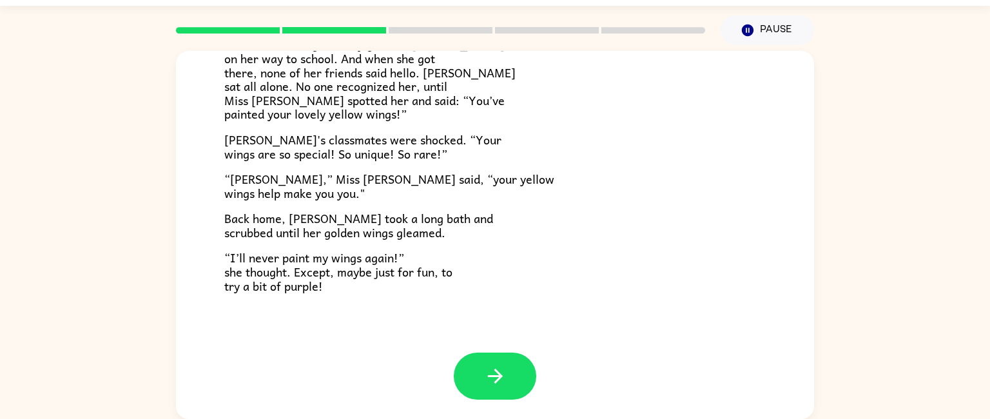
scroll to position [359, 0]
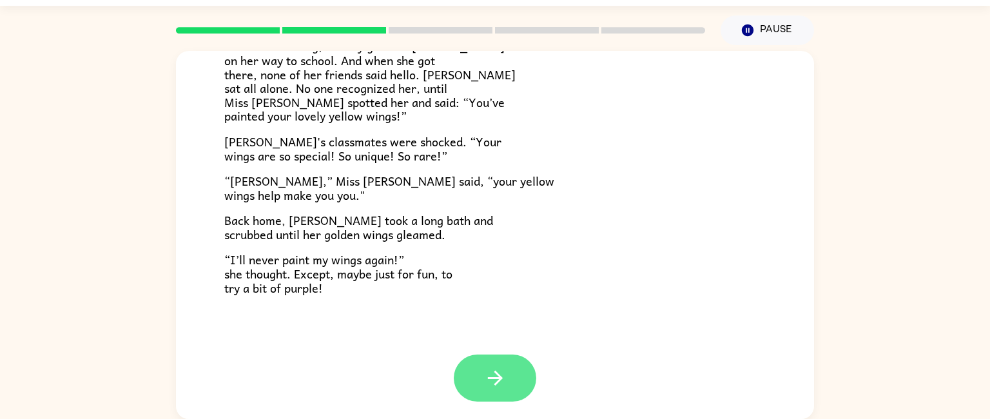
click at [481, 377] on button "button" at bounding box center [495, 378] width 83 height 47
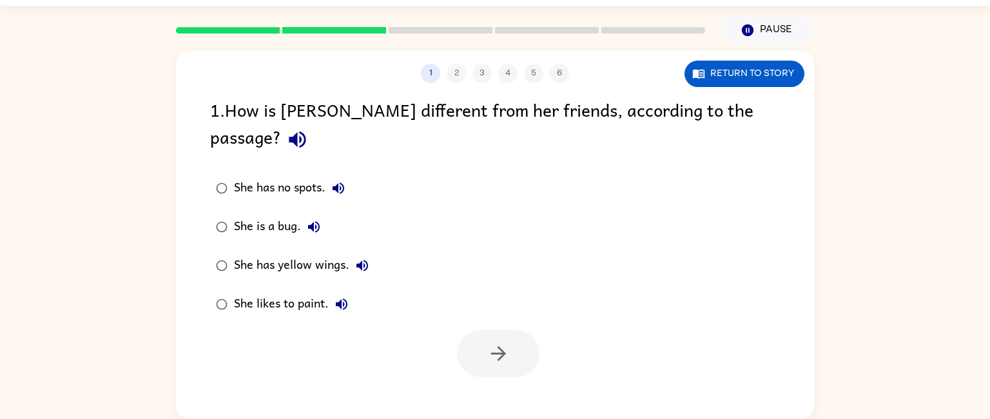
scroll to position [0, 0]
click at [505, 348] on button "button" at bounding box center [498, 353] width 83 height 47
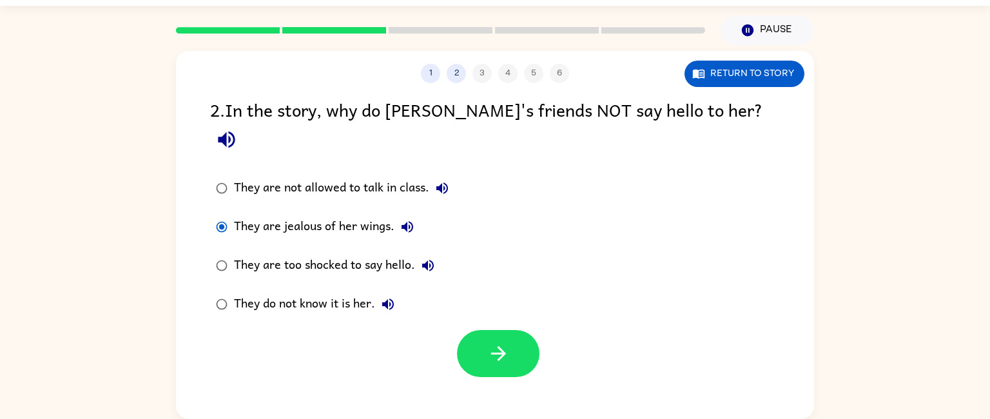
click at [497, 366] on div "1 2 3 4 5 6 Return to story 2 . In the story, why do [PERSON_NAME]'s friends NO…" at bounding box center [495, 235] width 638 height 368
click at [472, 344] on button "button" at bounding box center [498, 353] width 83 height 47
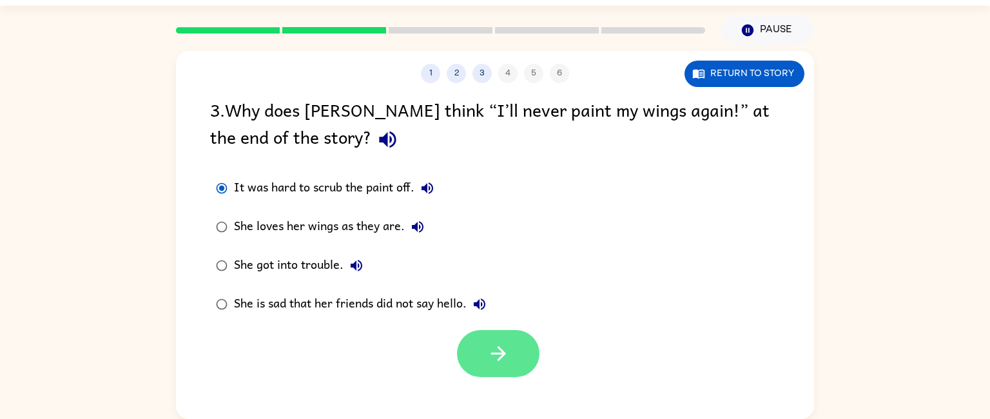
click at [471, 362] on button "button" at bounding box center [498, 353] width 83 height 47
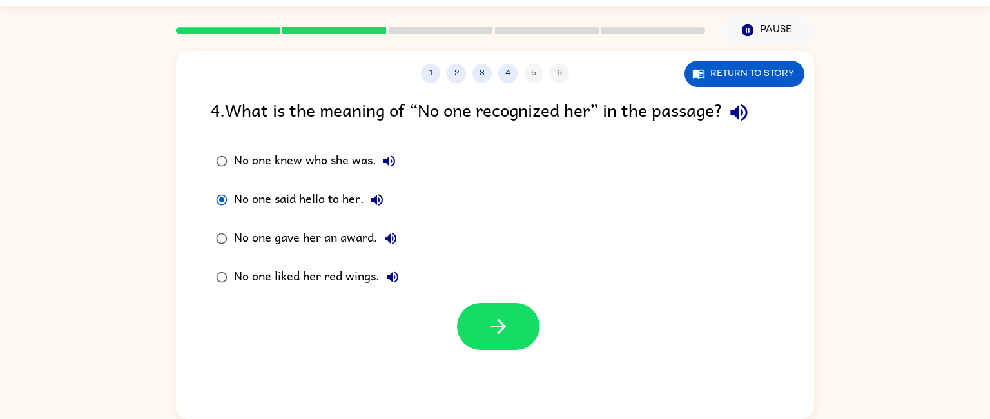
click at [503, 365] on div "1 2 3 4 5 6 Return to story 4 . What is the meaning of “No one recognized her” …" at bounding box center [495, 235] width 638 height 368
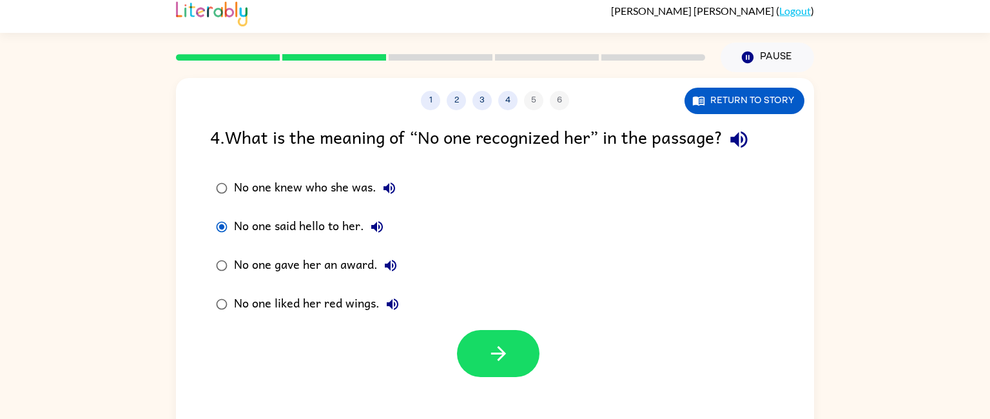
scroll to position [6, 0]
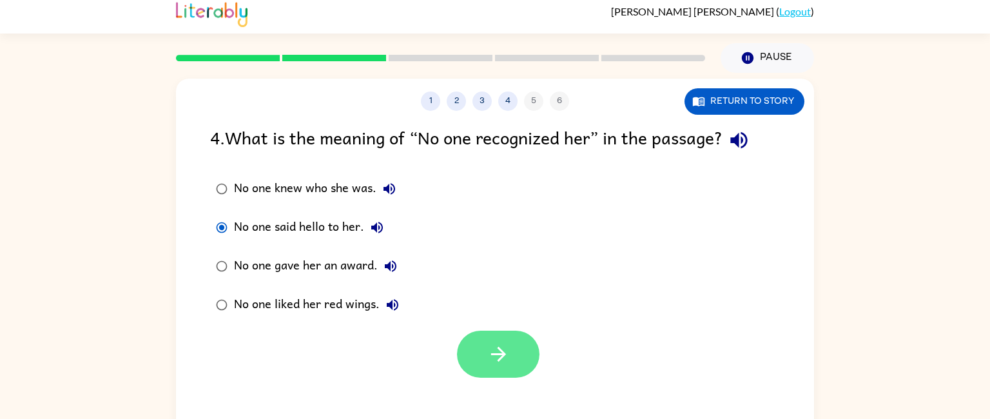
click at [506, 351] on icon "button" at bounding box center [498, 354] width 23 height 23
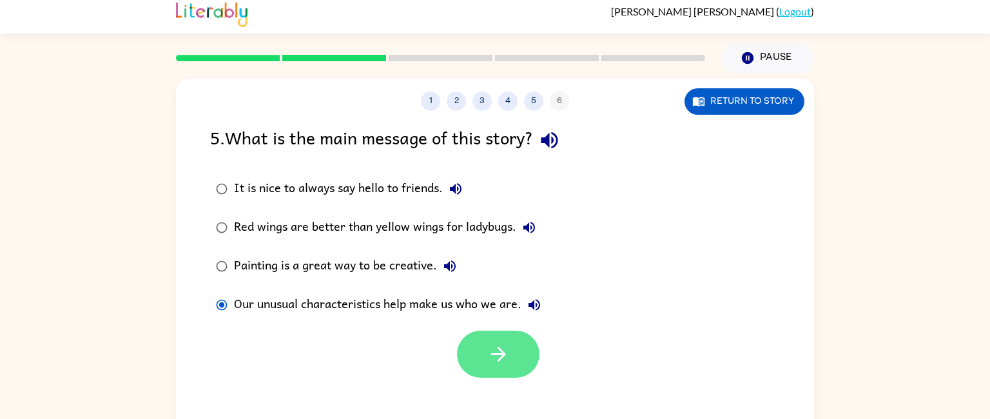
click at [495, 359] on icon "button" at bounding box center [498, 354] width 23 height 23
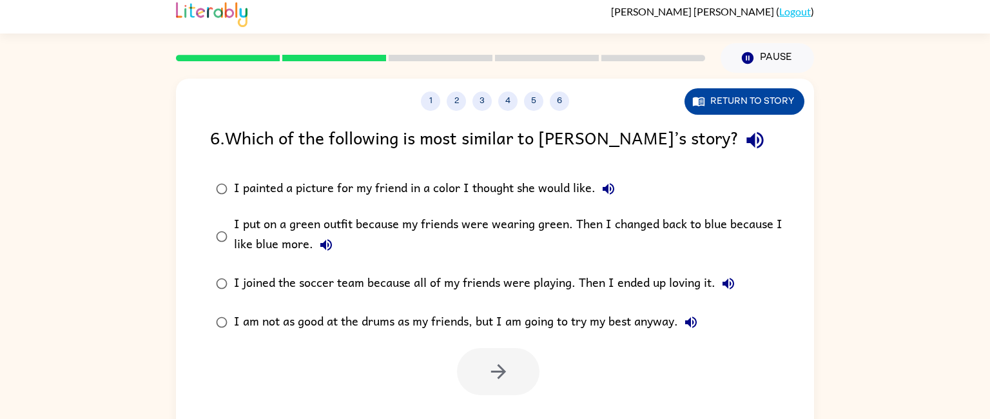
click at [771, 91] on button "Return to story" at bounding box center [745, 101] width 120 height 26
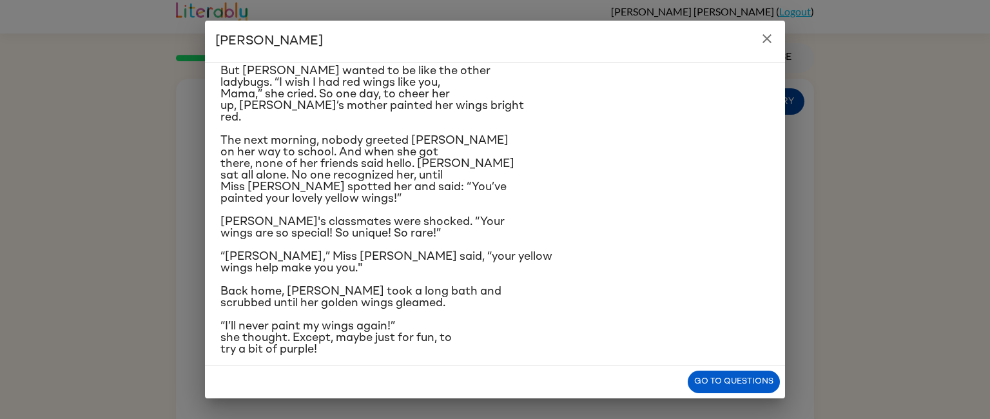
scroll to position [182, 0]
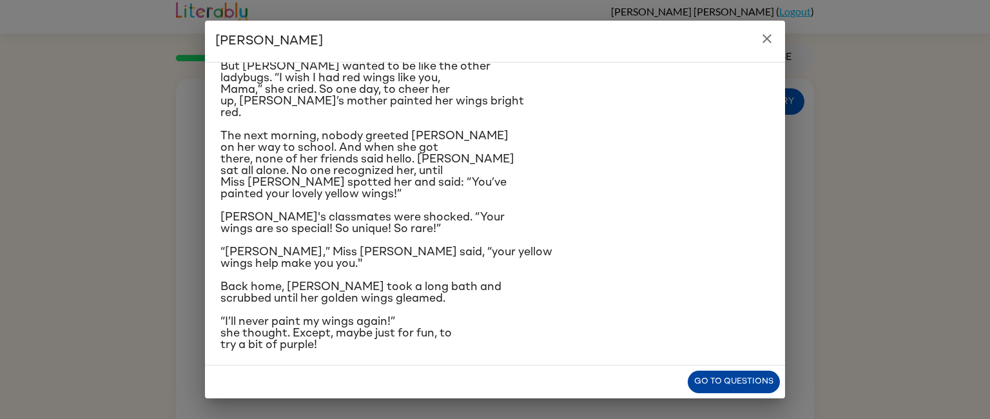
click at [758, 392] on button "Go to questions" at bounding box center [734, 382] width 92 height 23
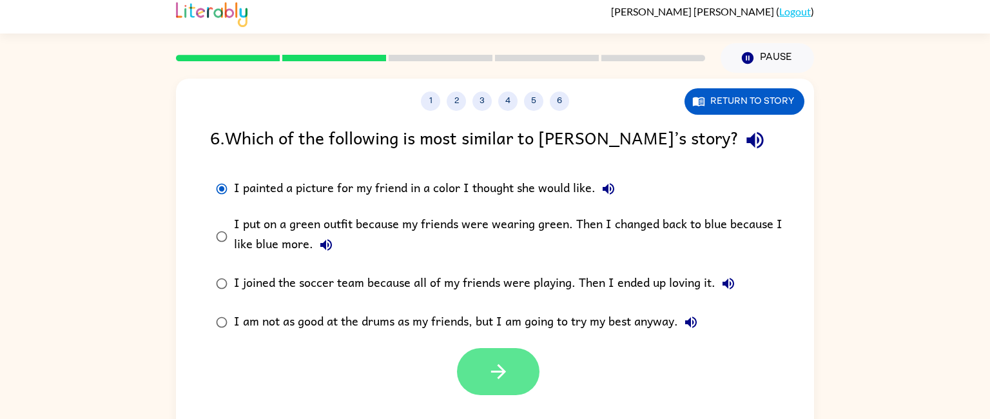
click at [485, 380] on button "button" at bounding box center [498, 371] width 83 height 47
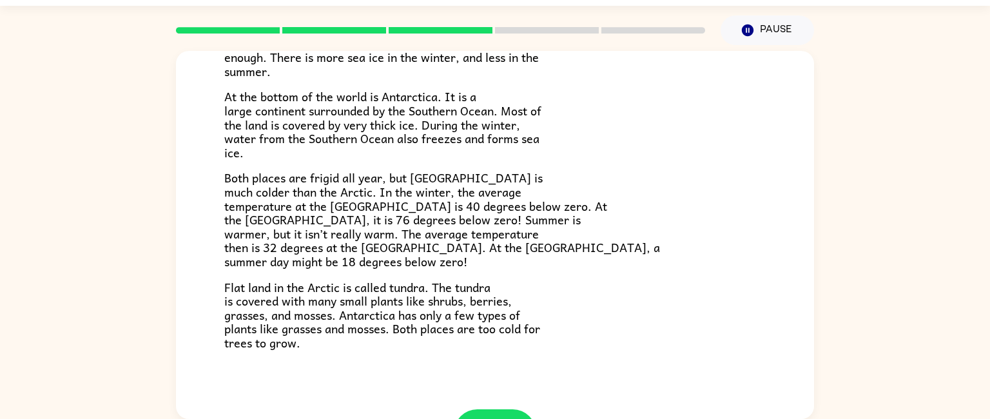
scroll to position [272, 0]
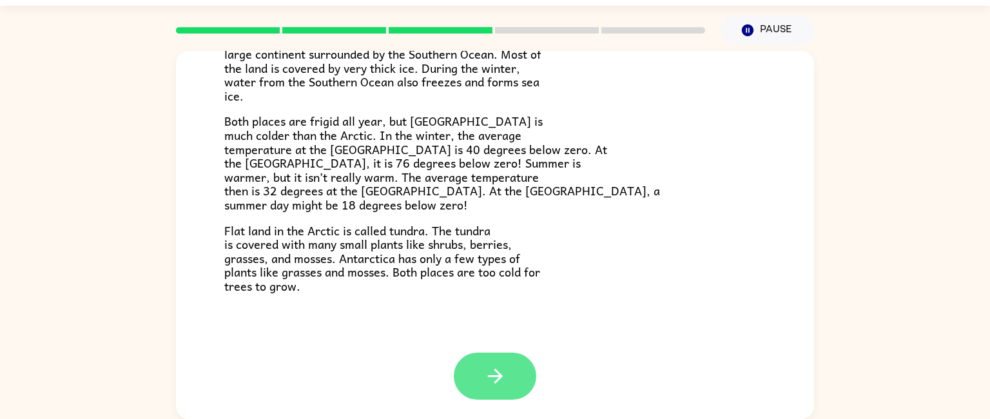
click at [502, 366] on icon "button" at bounding box center [495, 376] width 23 height 23
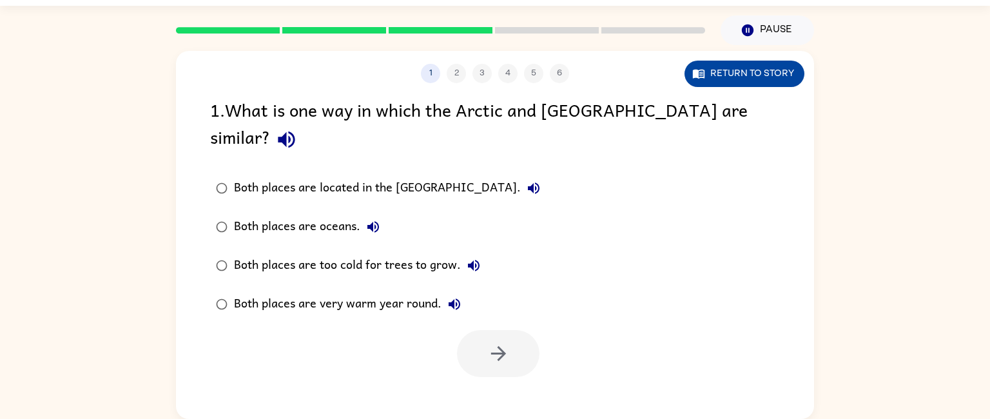
click at [727, 74] on button "Return to story" at bounding box center [745, 74] width 120 height 26
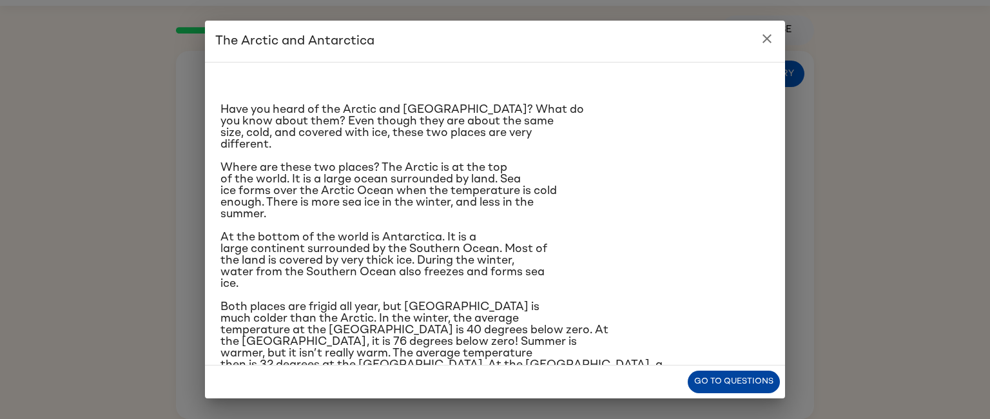
click at [735, 382] on button "Go to questions" at bounding box center [734, 382] width 92 height 23
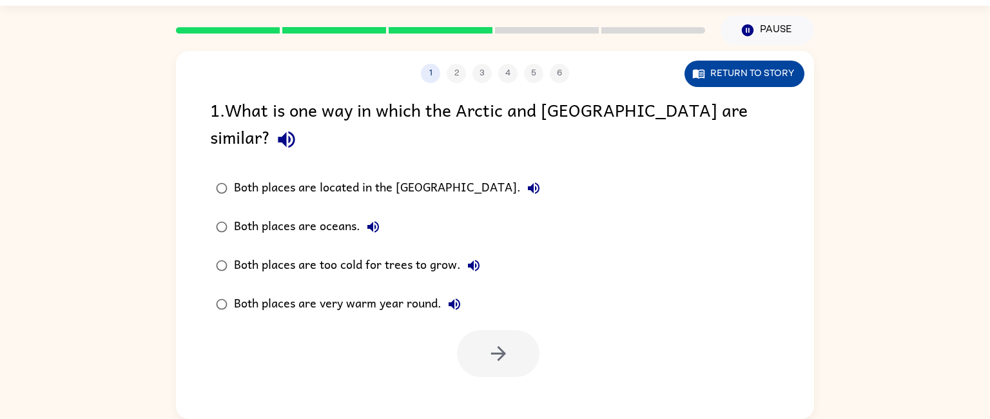
click at [720, 72] on button "Return to story" at bounding box center [745, 74] width 120 height 26
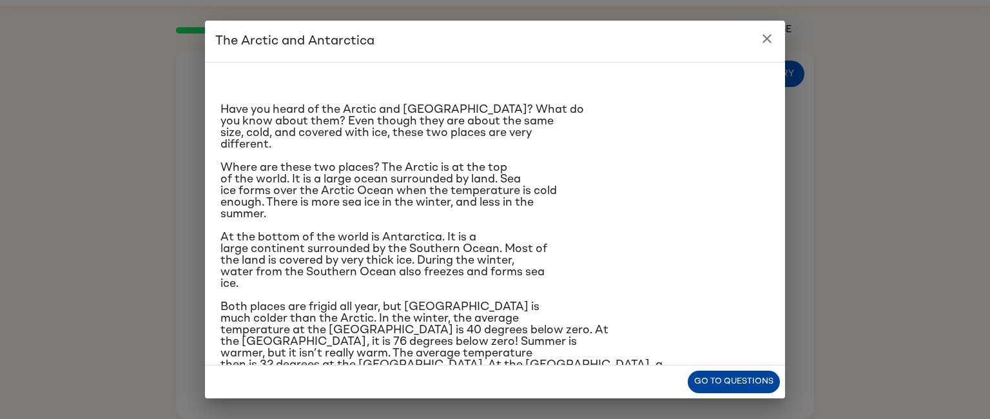
click at [738, 389] on button "Go to questions" at bounding box center [734, 382] width 92 height 23
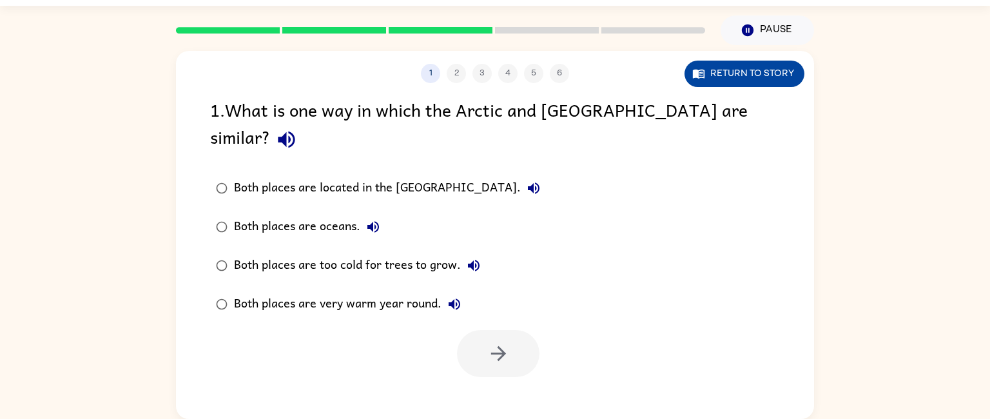
click at [729, 75] on button "Return to story" at bounding box center [745, 74] width 120 height 26
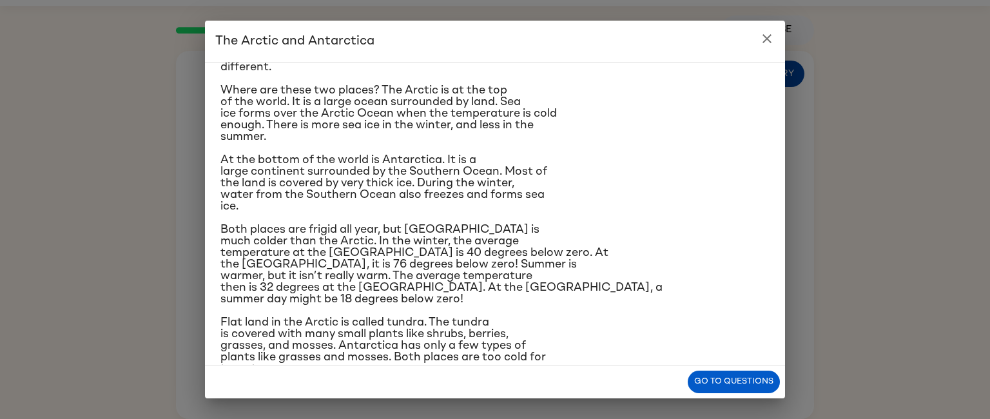
scroll to position [77, 0]
click at [759, 382] on button "Go to questions" at bounding box center [734, 382] width 92 height 23
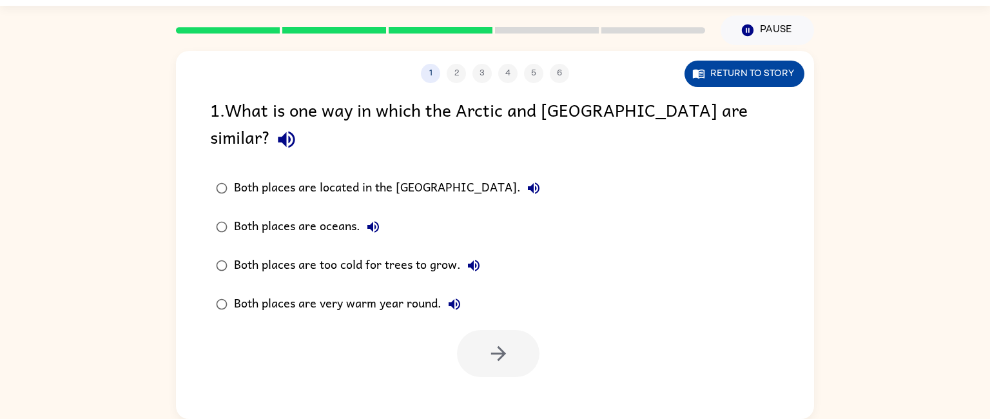
click at [762, 76] on button "Return to story" at bounding box center [745, 74] width 120 height 26
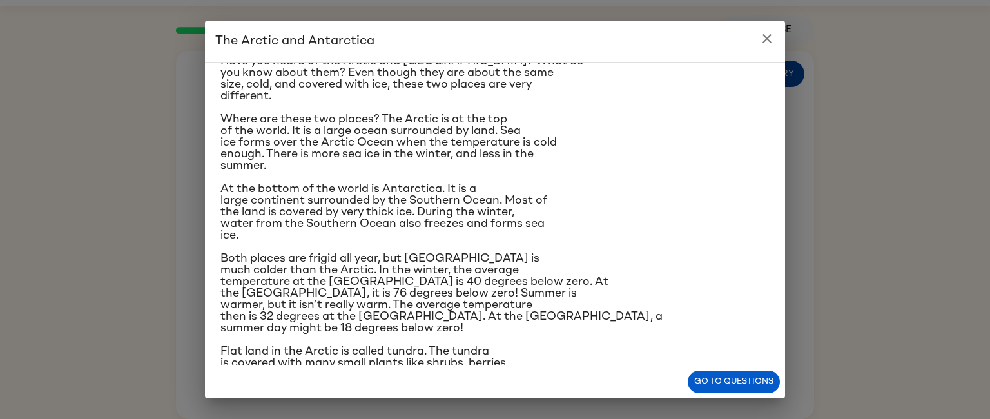
scroll to position [102, 0]
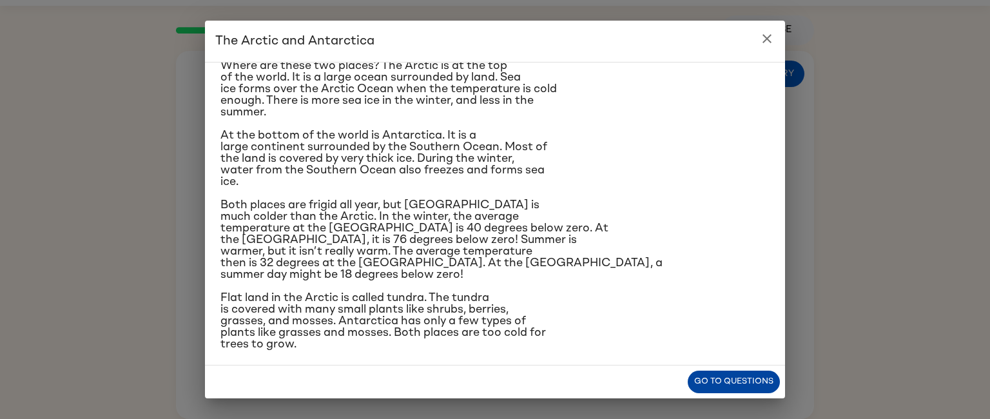
click at [740, 385] on button "Go to questions" at bounding box center [734, 382] width 92 height 23
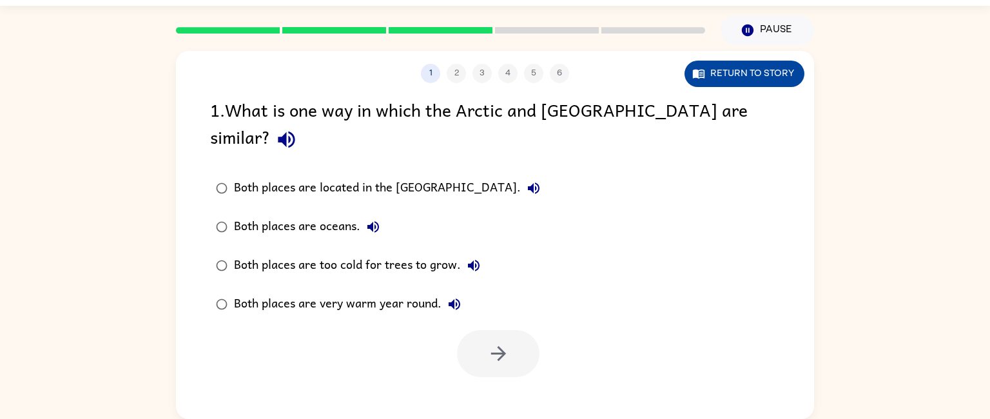
click at [727, 69] on button "Return to story" at bounding box center [745, 74] width 120 height 26
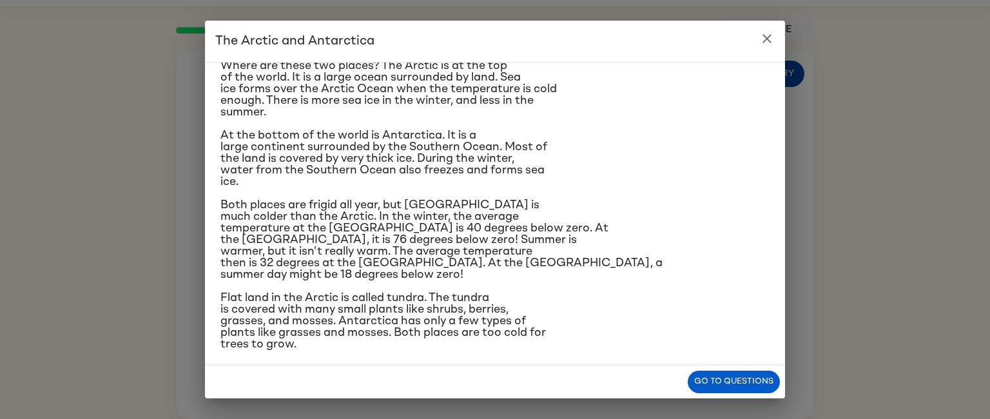
scroll to position [0, 0]
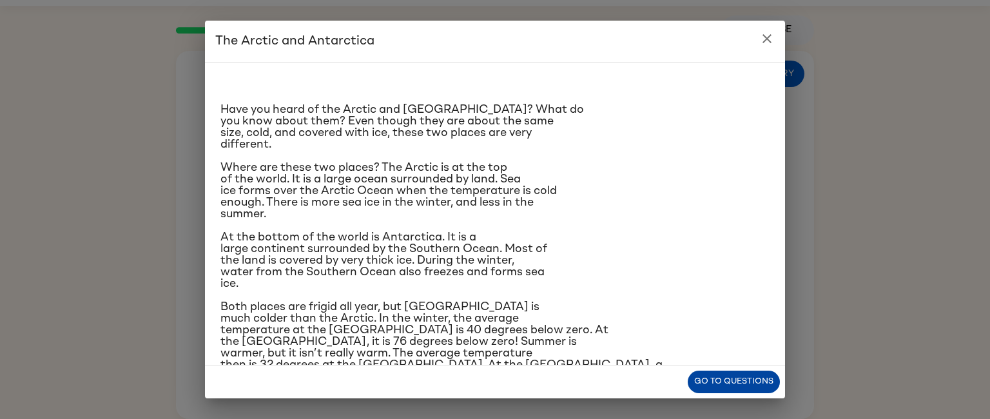
click at [758, 382] on button "Go to questions" at bounding box center [734, 382] width 92 height 23
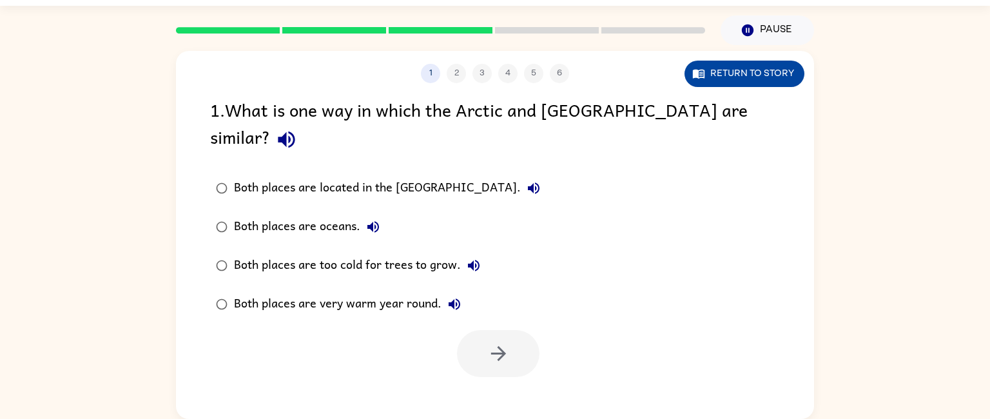
click at [778, 69] on button "Return to story" at bounding box center [745, 74] width 120 height 26
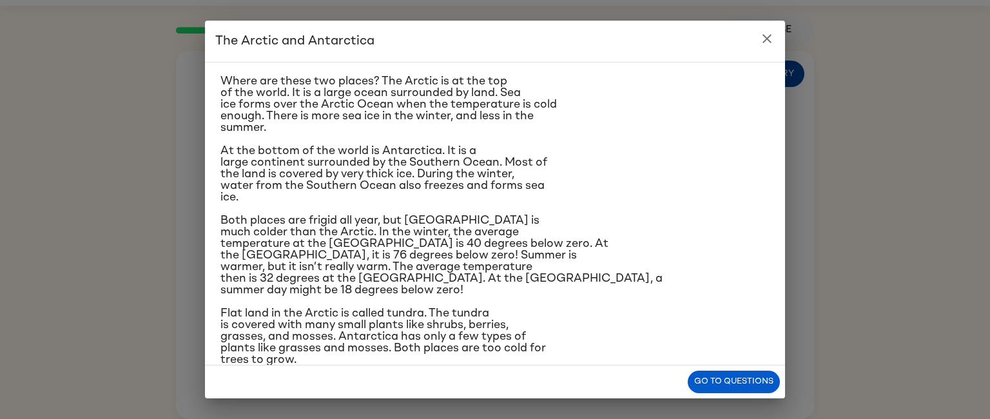
scroll to position [82, 0]
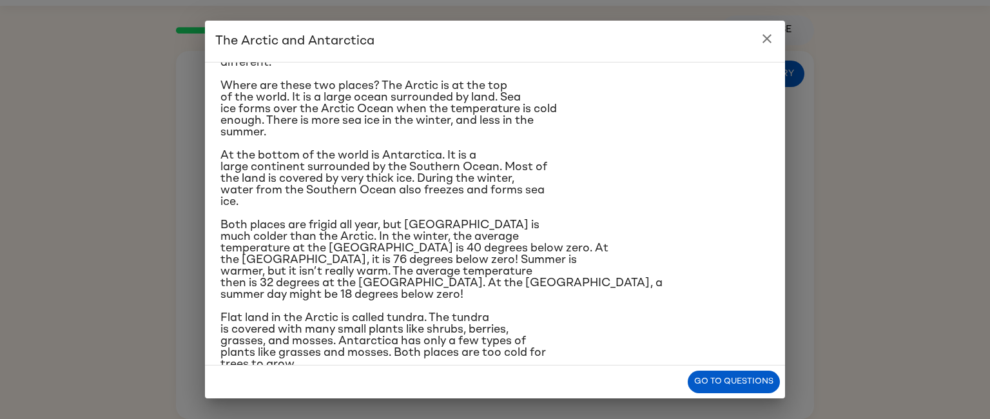
click at [769, 36] on icon "close" at bounding box center [767, 38] width 9 height 9
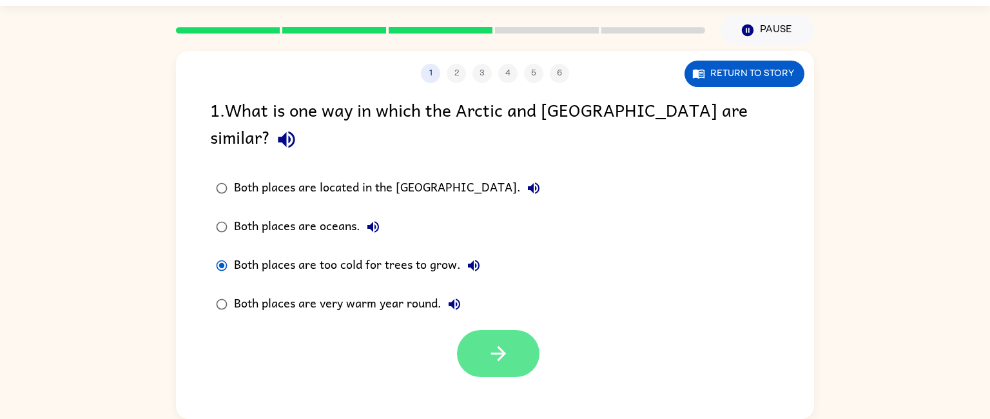
click at [487, 342] on icon "button" at bounding box center [498, 353] width 23 height 23
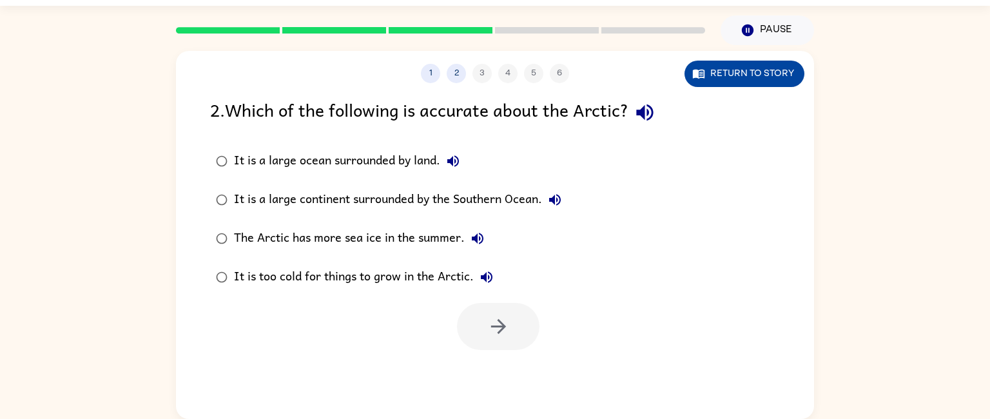
click at [774, 64] on button "Return to story" at bounding box center [745, 74] width 120 height 26
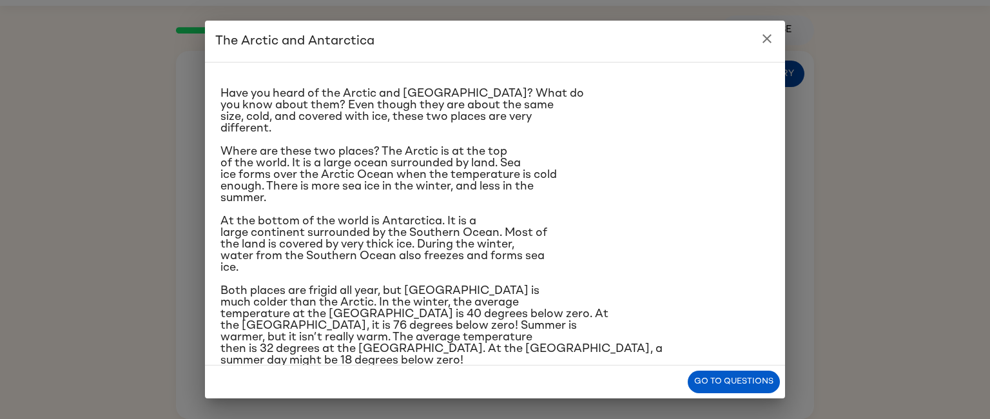
scroll to position [0, 0]
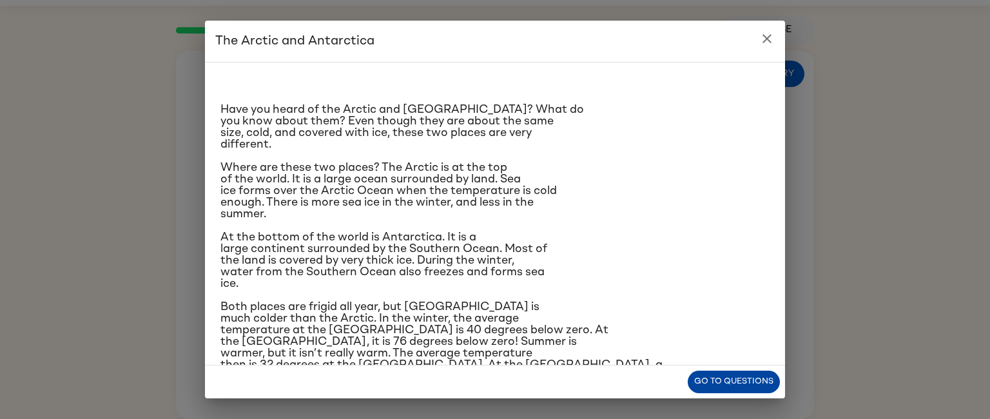
click at [741, 382] on button "Go to questions" at bounding box center [734, 382] width 92 height 23
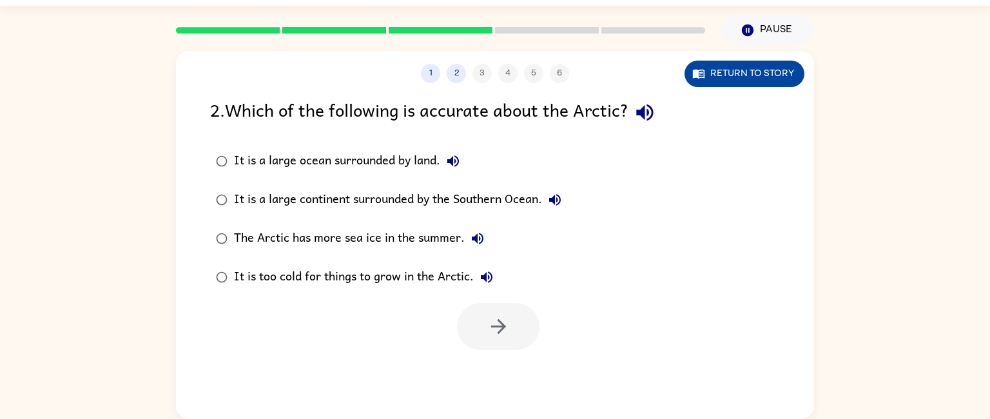
click at [749, 84] on button "Return to story" at bounding box center [745, 74] width 120 height 26
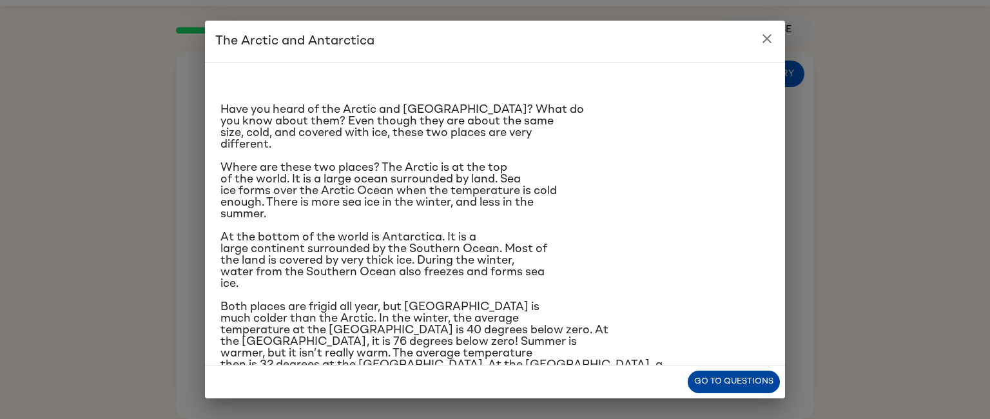
click at [744, 391] on button "Go to questions" at bounding box center [734, 382] width 92 height 23
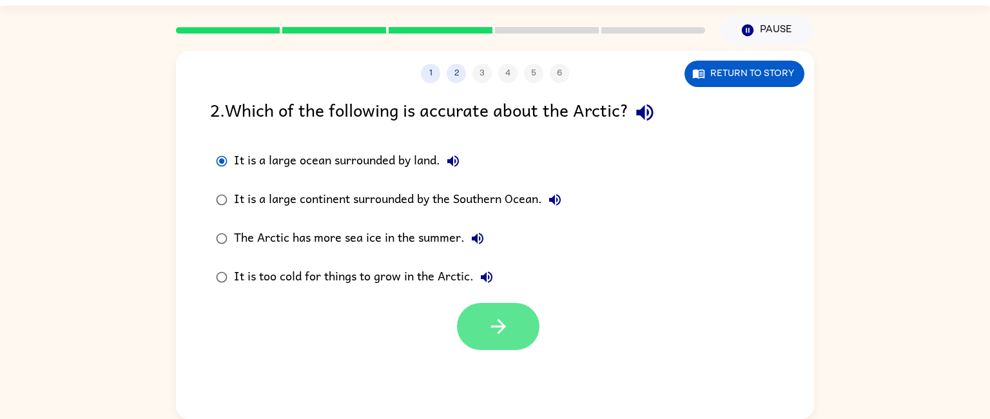
click at [508, 346] on button "button" at bounding box center [498, 326] width 83 height 47
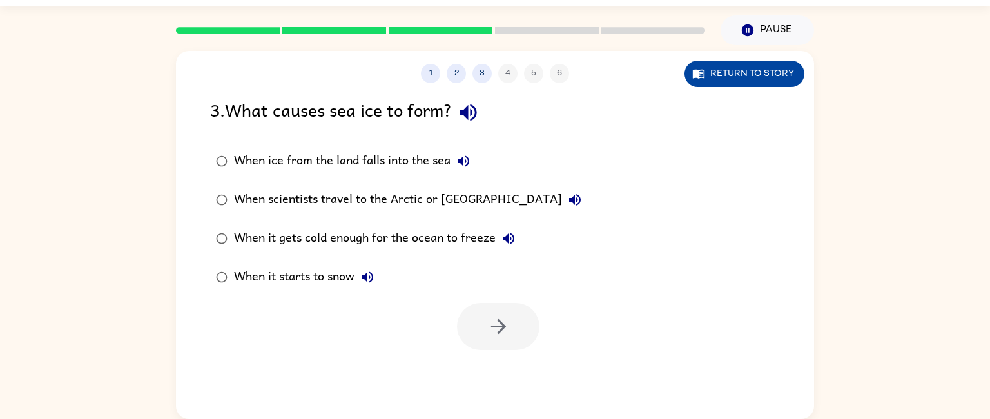
click at [776, 81] on button "Return to story" at bounding box center [745, 74] width 120 height 26
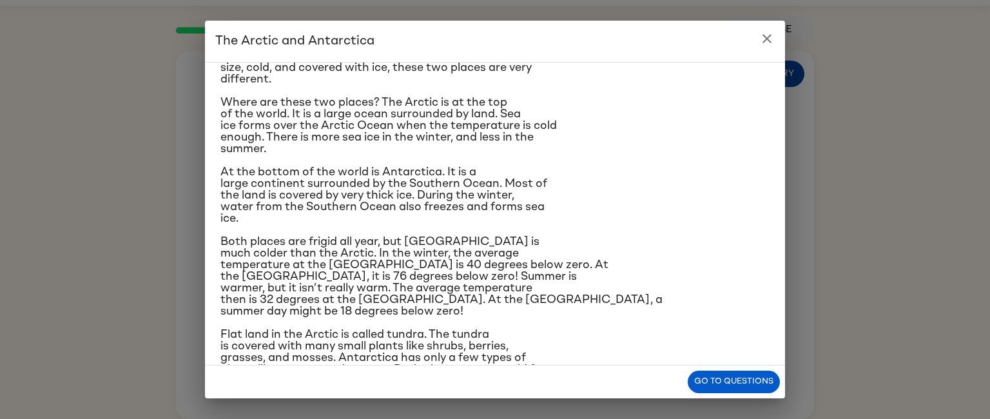
scroll to position [67, 0]
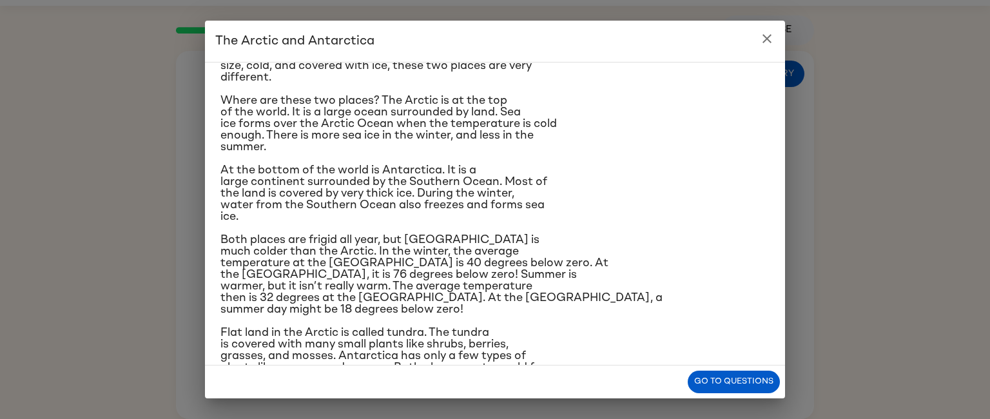
click at [778, 42] on button "close" at bounding box center [767, 39] width 26 height 26
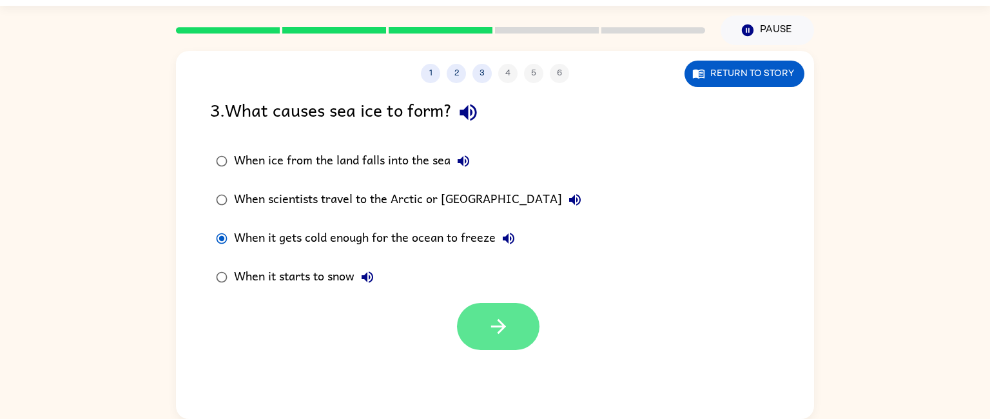
click at [502, 341] on button "button" at bounding box center [498, 326] width 83 height 47
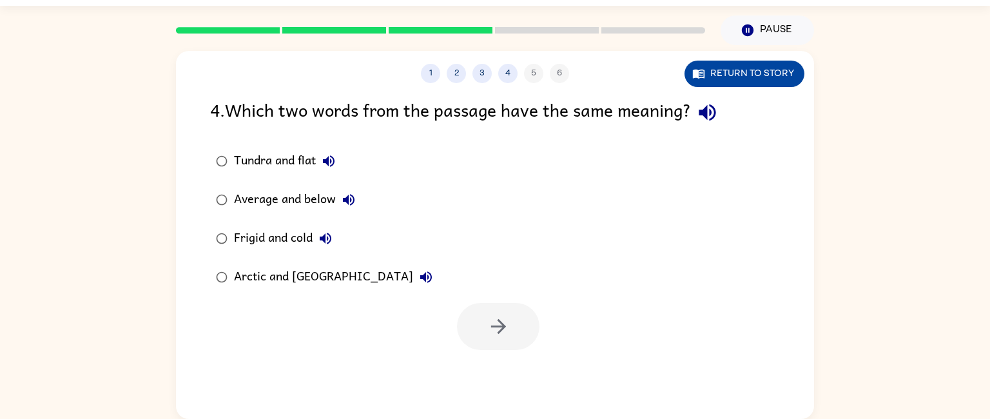
click at [759, 72] on button "Return to story" at bounding box center [745, 74] width 120 height 26
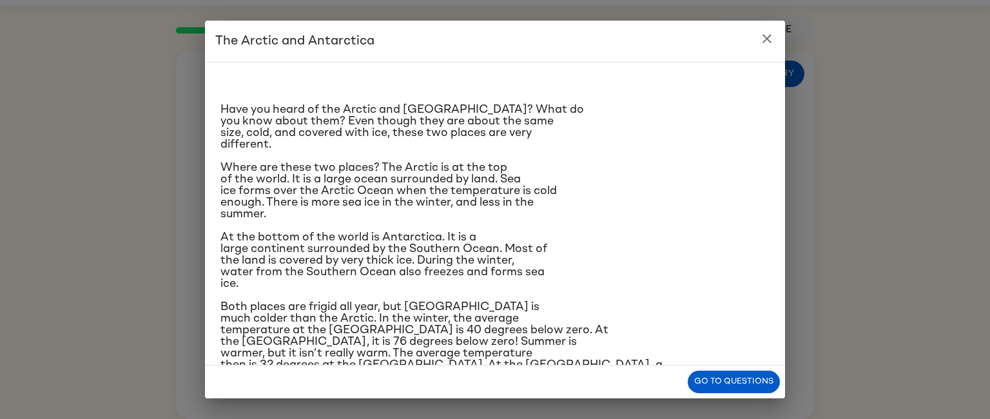
click at [769, 48] on button "close" at bounding box center [767, 39] width 26 height 26
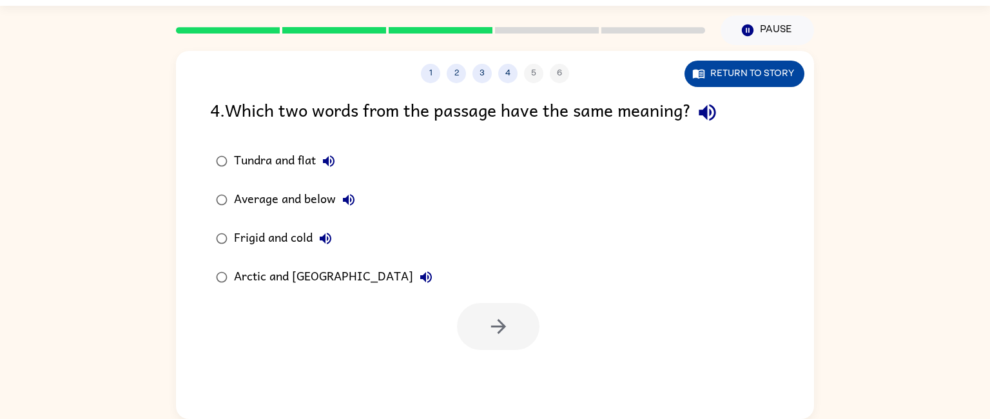
click at [767, 70] on button "Return to story" at bounding box center [745, 74] width 120 height 26
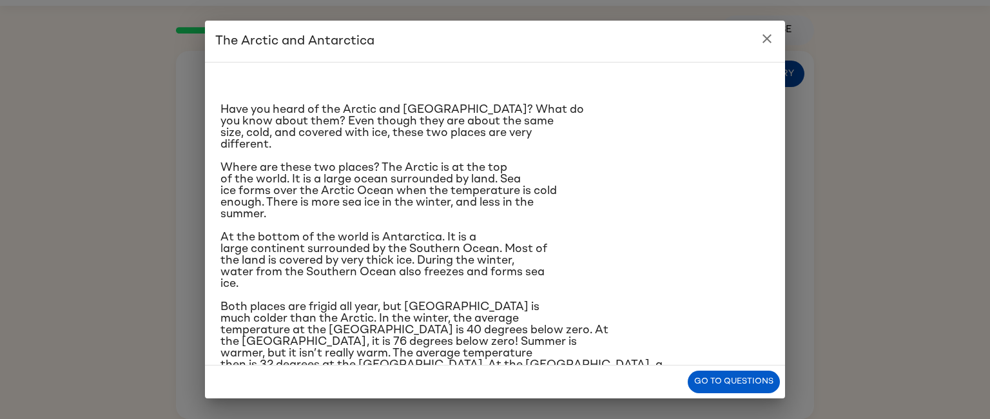
scroll to position [102, 0]
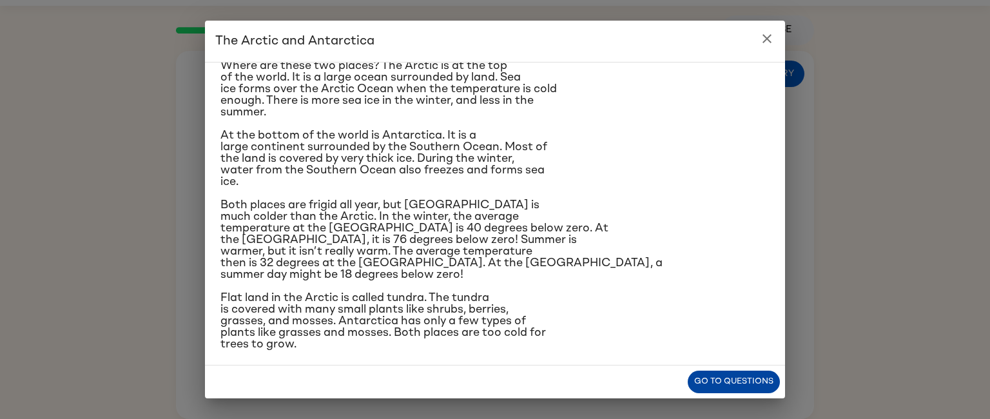
click at [758, 383] on button "Go to questions" at bounding box center [734, 382] width 92 height 23
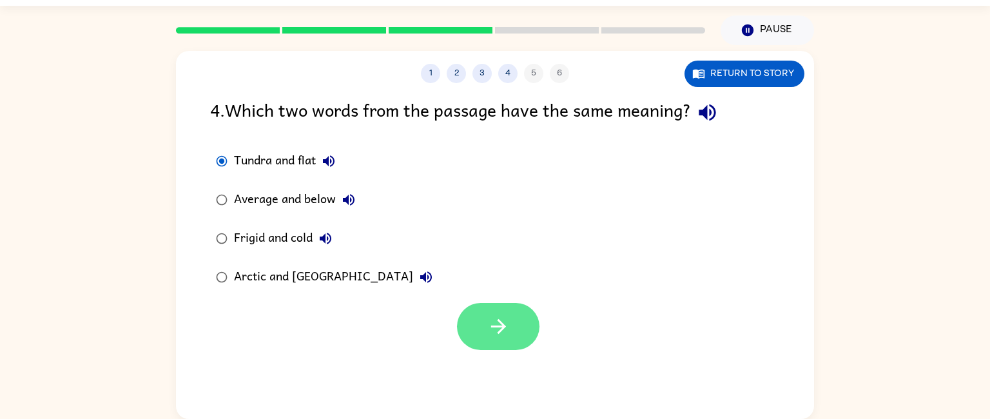
click at [489, 322] on icon "button" at bounding box center [498, 326] width 23 height 23
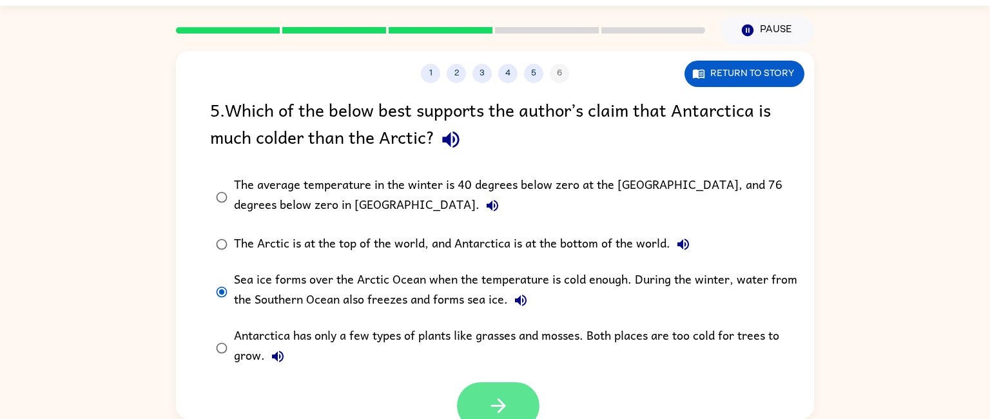
click at [492, 392] on button "button" at bounding box center [498, 405] width 83 height 47
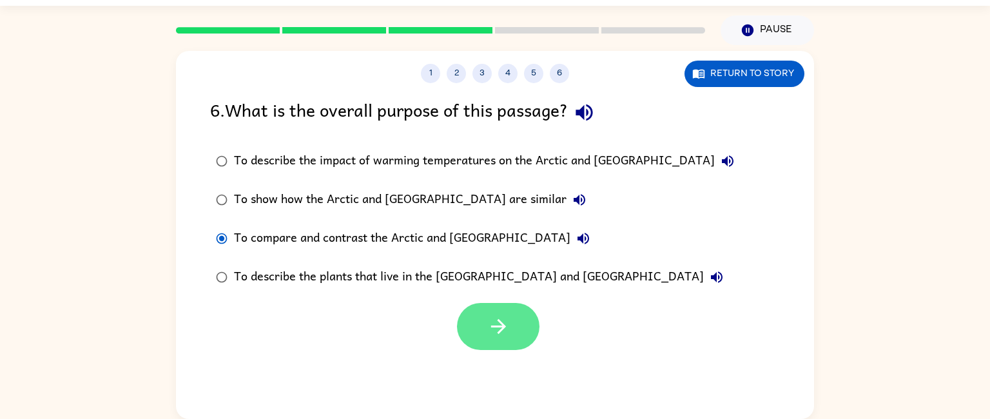
click at [500, 343] on button "button" at bounding box center [498, 326] width 83 height 47
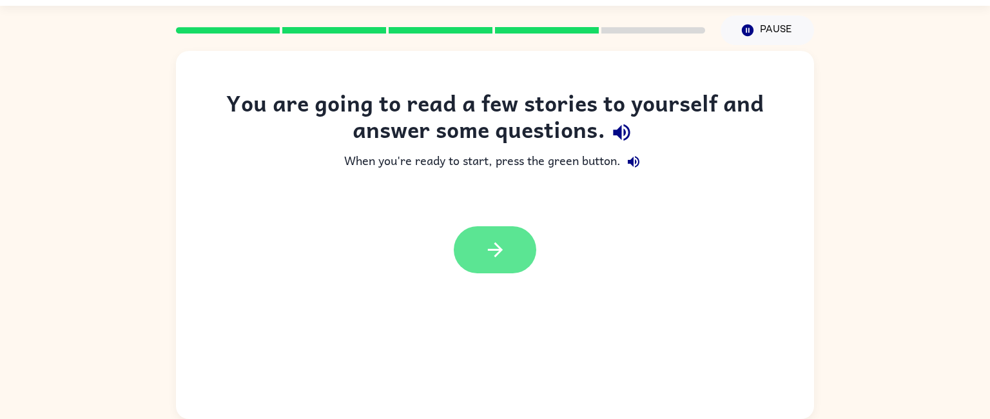
click at [507, 266] on button "button" at bounding box center [495, 249] width 83 height 47
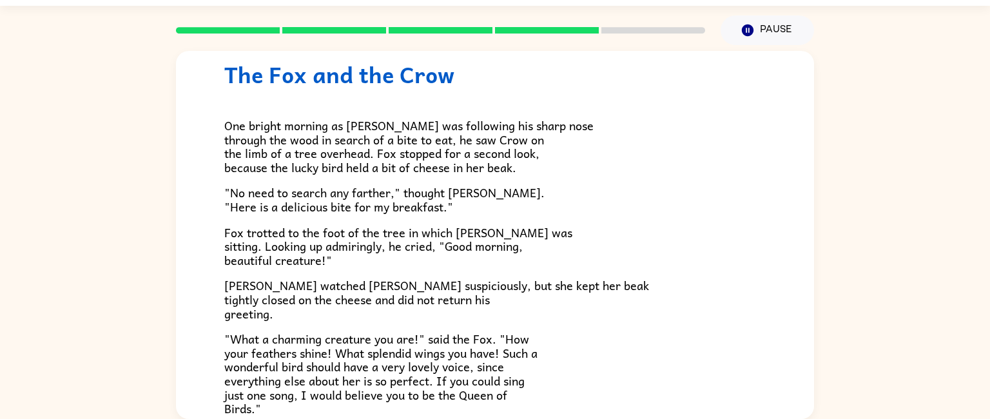
scroll to position [0, 0]
